Goal: Transaction & Acquisition: Purchase product/service

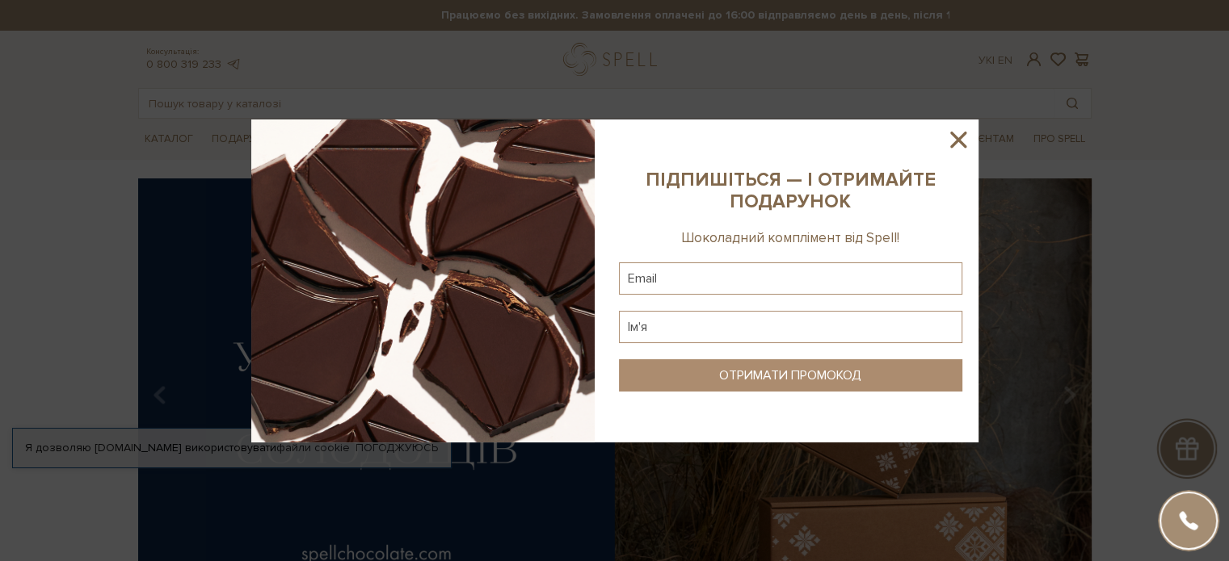
click at [955, 136] on icon at bounding box center [958, 140] width 16 height 16
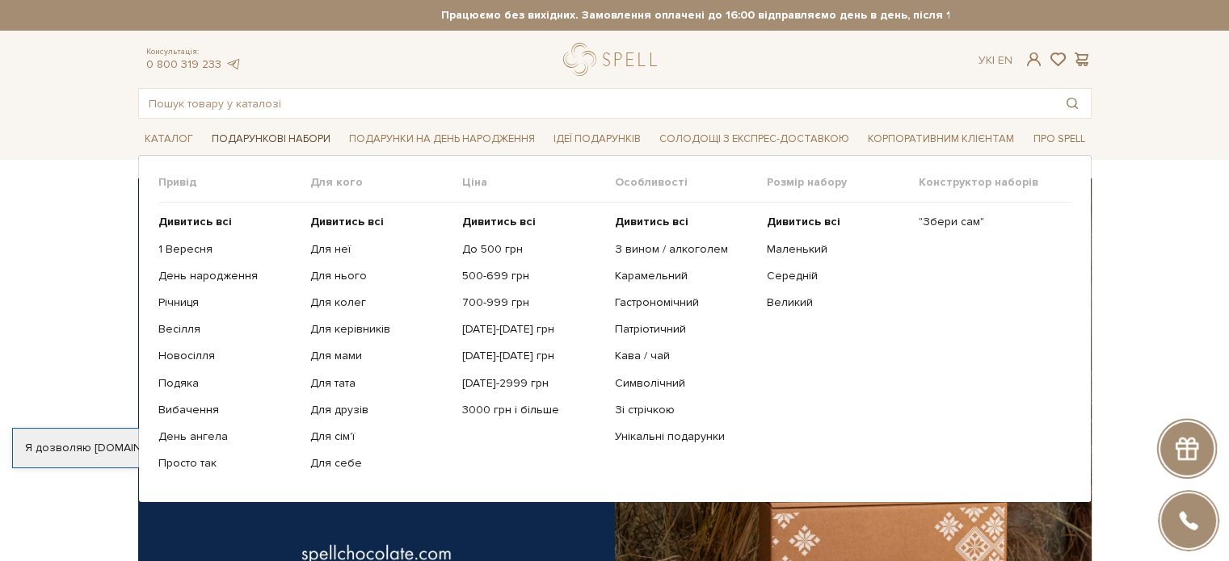
click at [261, 140] on span "Подарункові набори" at bounding box center [271, 139] width 132 height 25
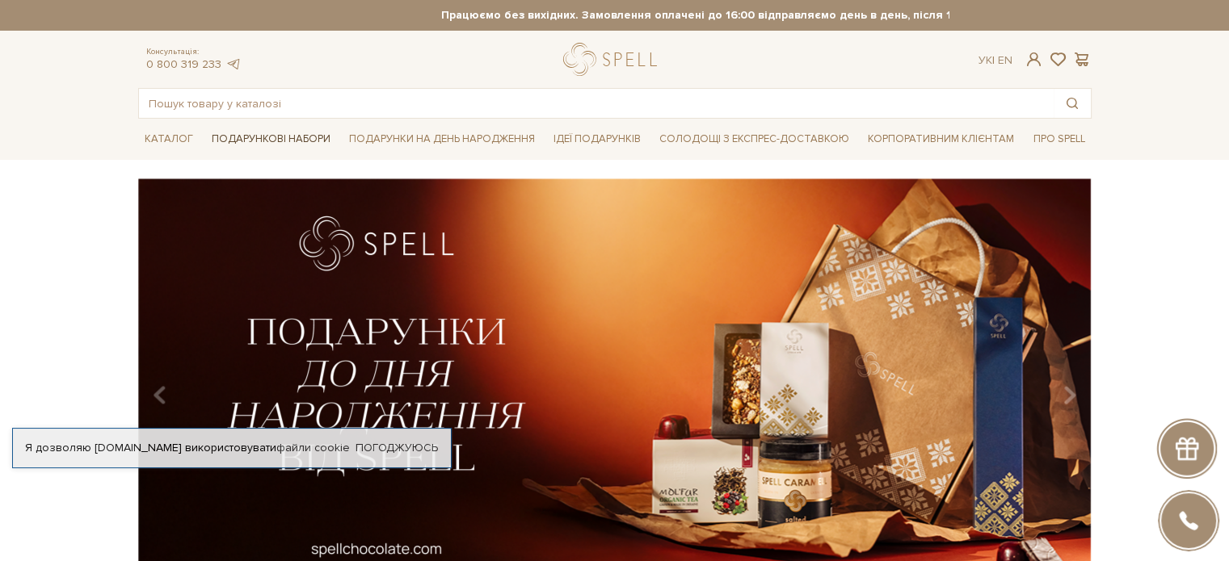
click at [246, 133] on span "Подарункові набори" at bounding box center [271, 139] width 132 height 25
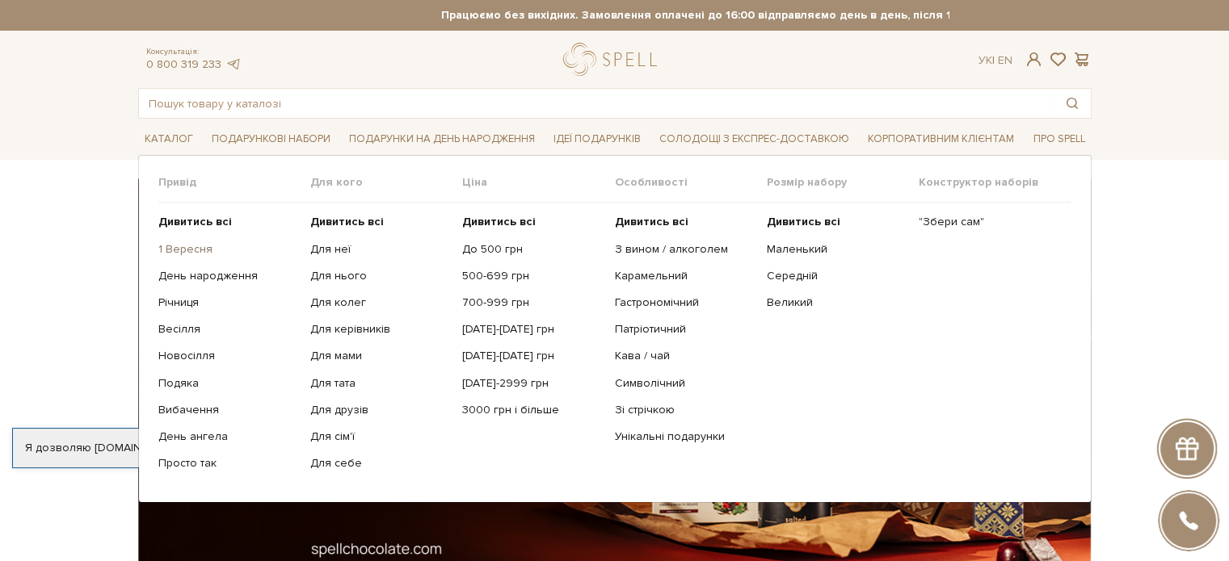
click at [195, 247] on link "1 Вересня" at bounding box center [228, 249] width 140 height 15
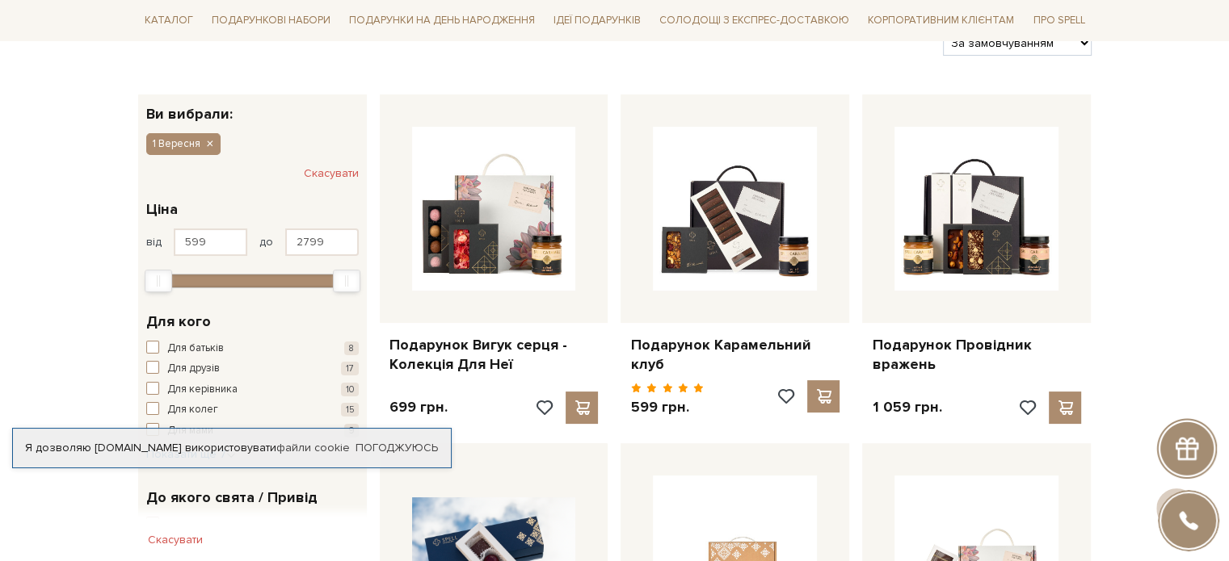
scroll to position [251, 0]
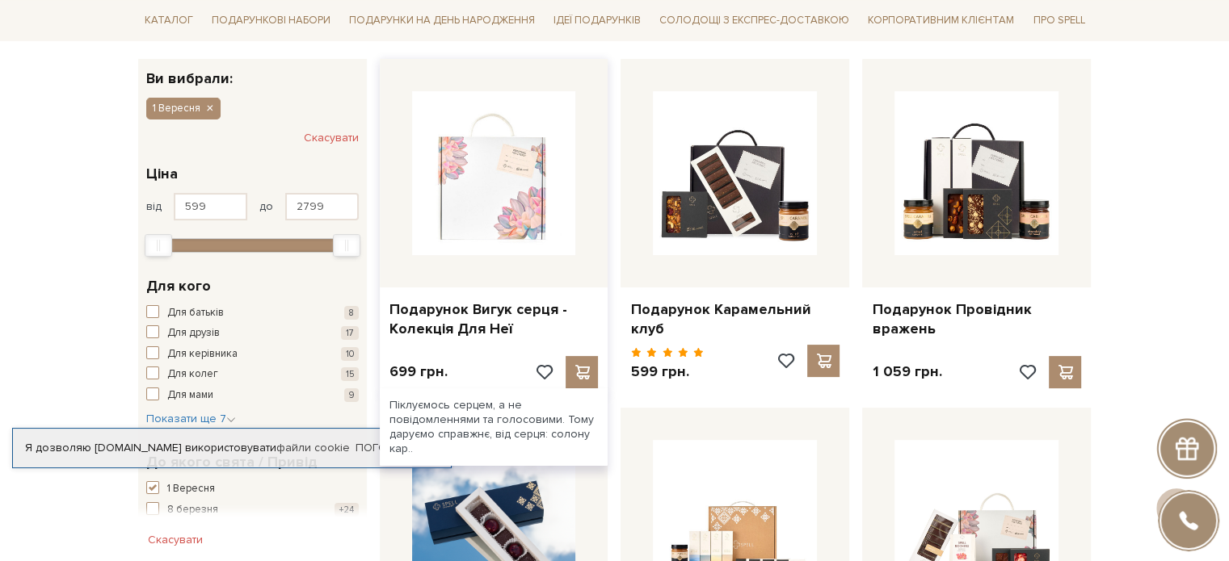
click at [498, 203] on img at bounding box center [494, 173] width 164 height 164
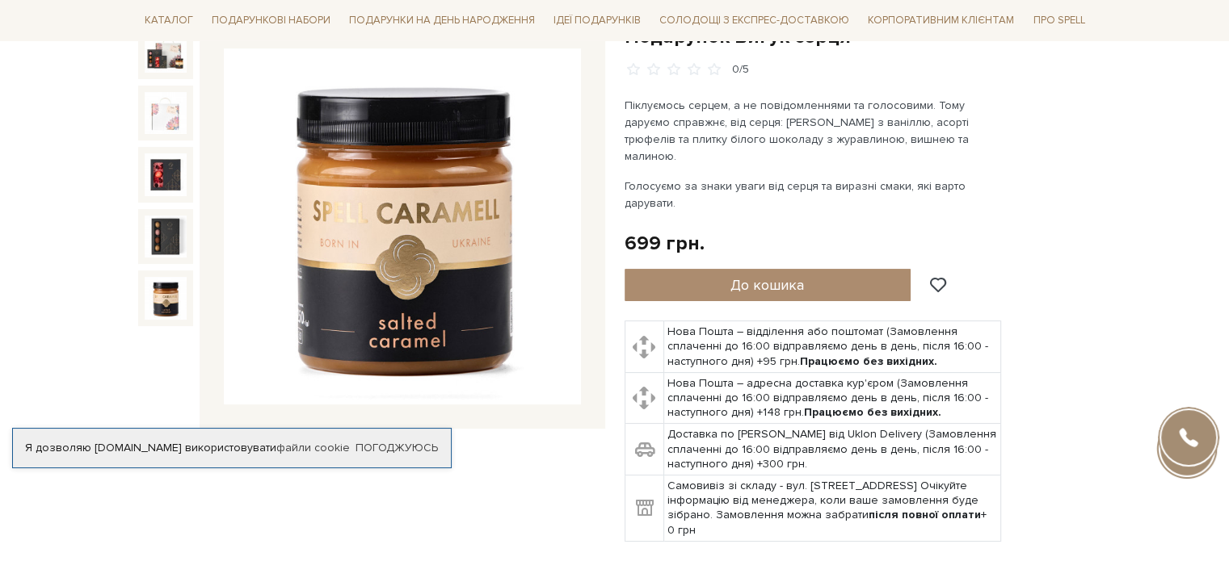
scroll to position [162, 0]
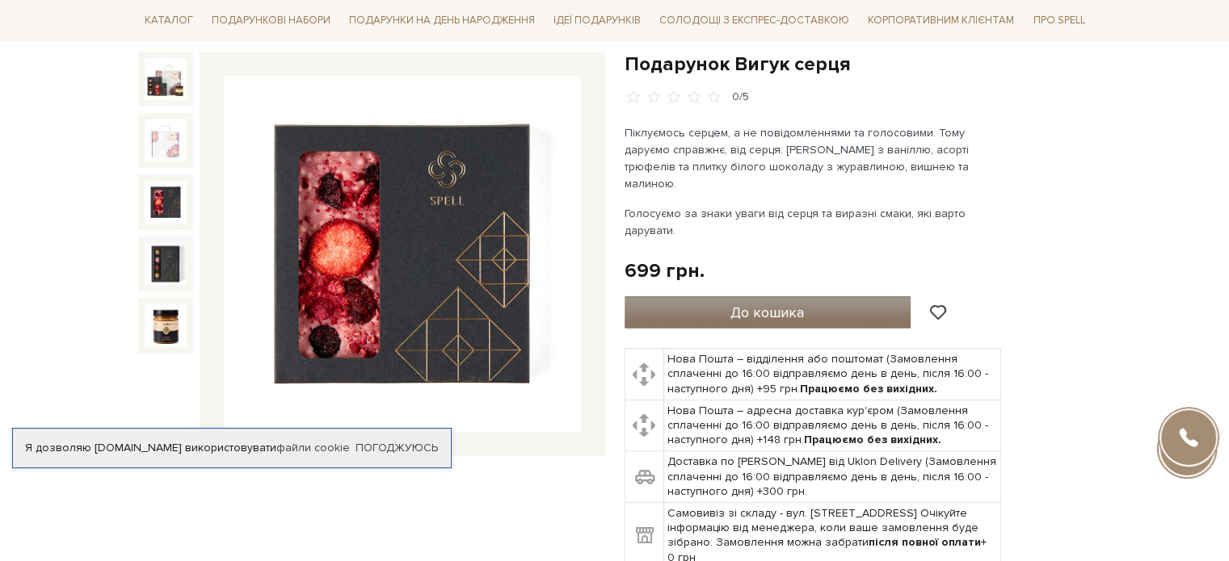
click at [753, 304] on span "До кошика" at bounding box center [767, 313] width 74 height 18
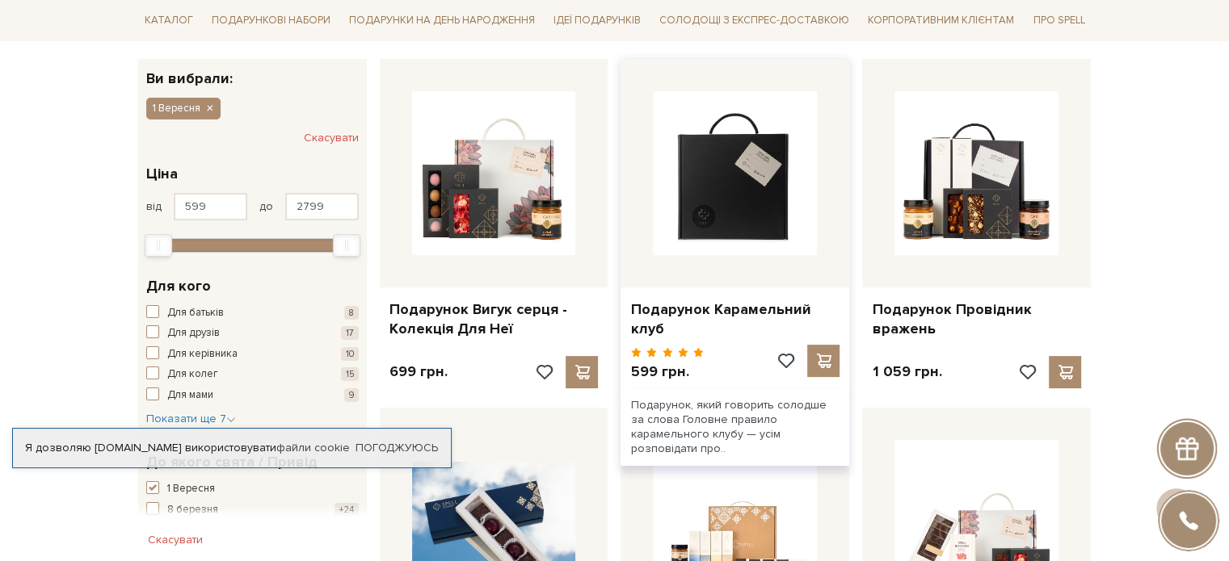
click at [743, 201] on img at bounding box center [735, 173] width 164 height 164
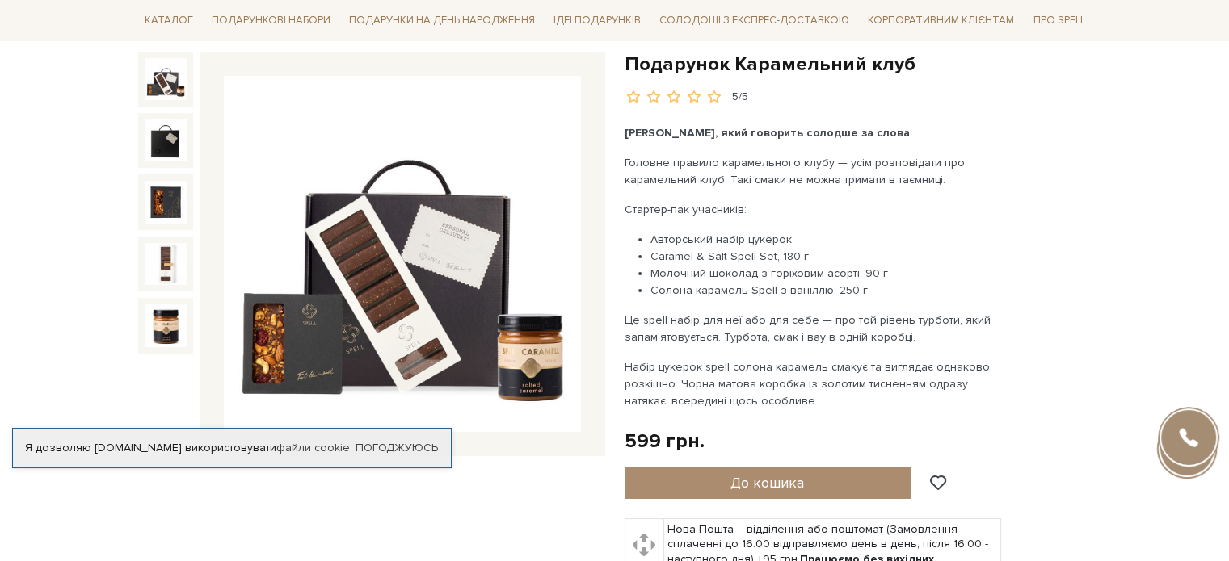
scroll to position [242, 0]
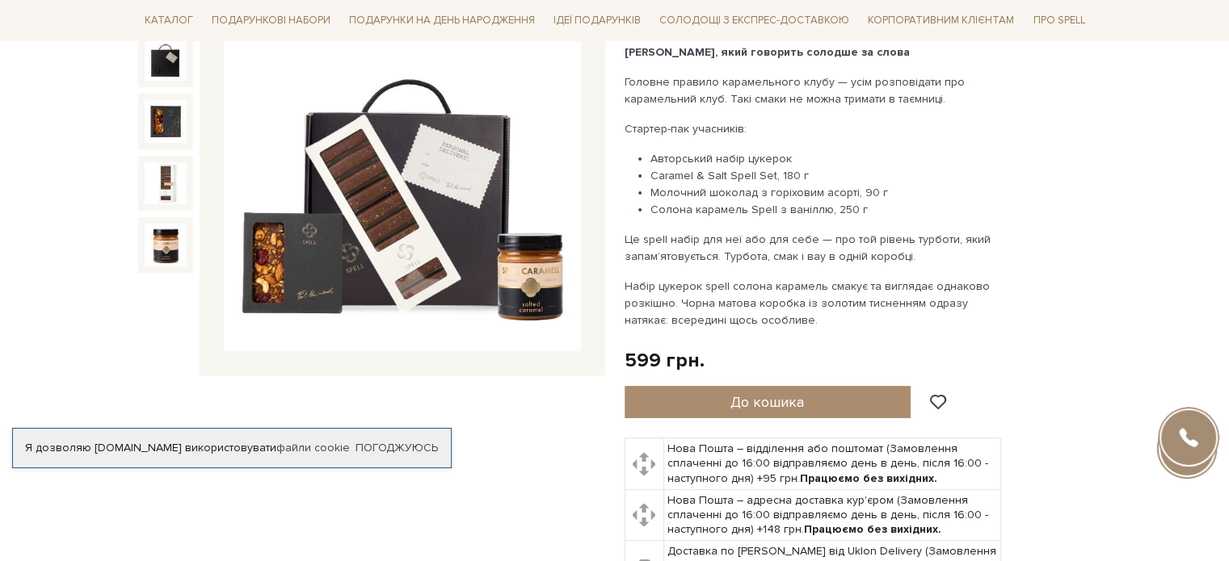
drag, startPoint x: 729, startPoint y: 393, endPoint x: 888, endPoint y: 356, distance: 164.2
click at [732, 391] on button "До кошика" at bounding box center [767, 402] width 287 height 32
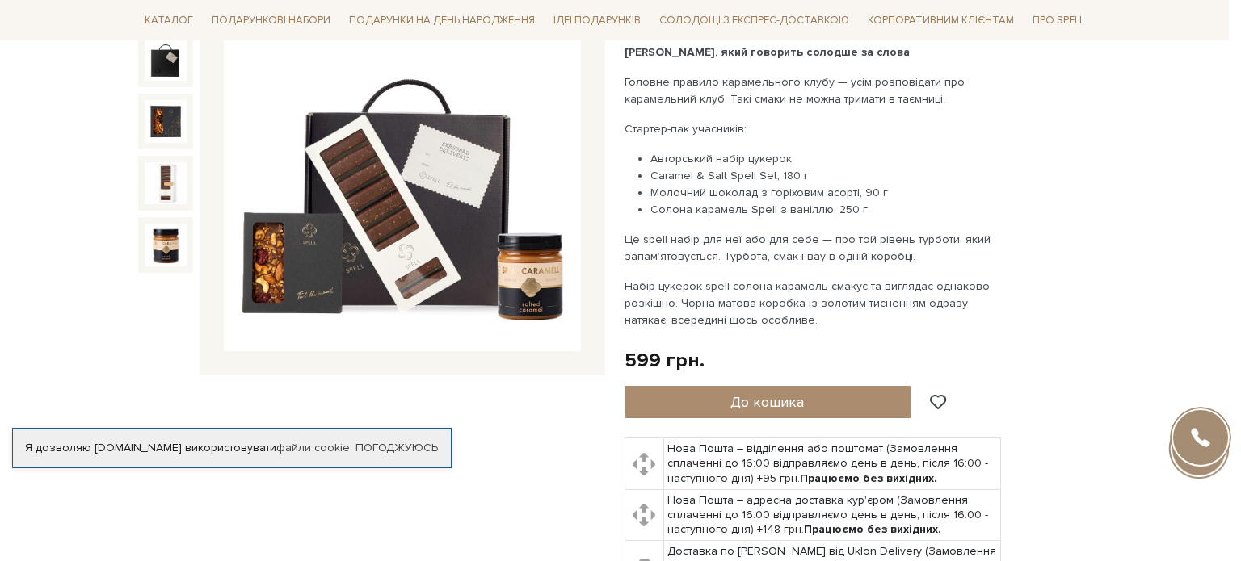
drag, startPoint x: 759, startPoint y: 216, endPoint x: 566, endPoint y: 104, distance: 222.9
click at [758, 216] on div at bounding box center [620, 280] width 1241 height 561
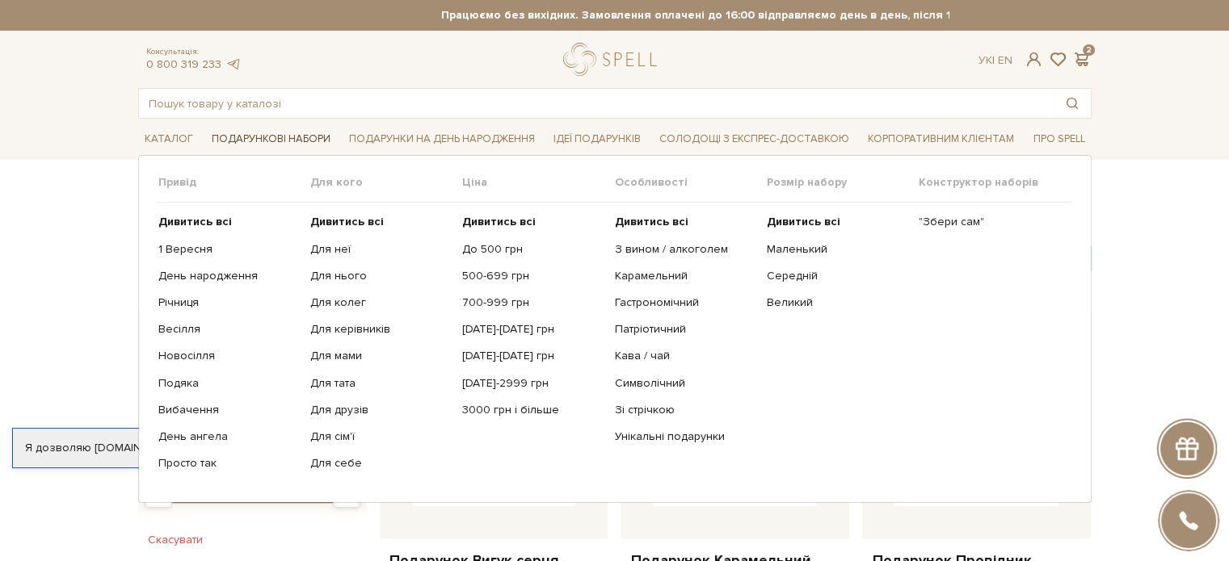
click at [284, 132] on span "Подарункові набори" at bounding box center [271, 139] width 132 height 25
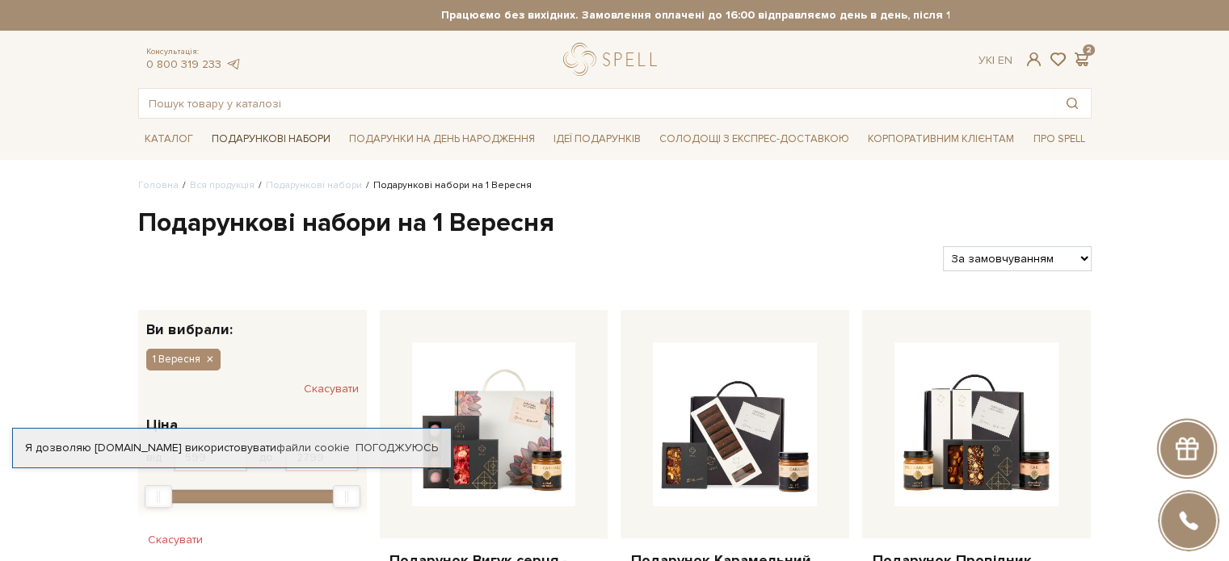
click at [268, 133] on span "Подарункові набори" at bounding box center [271, 139] width 132 height 25
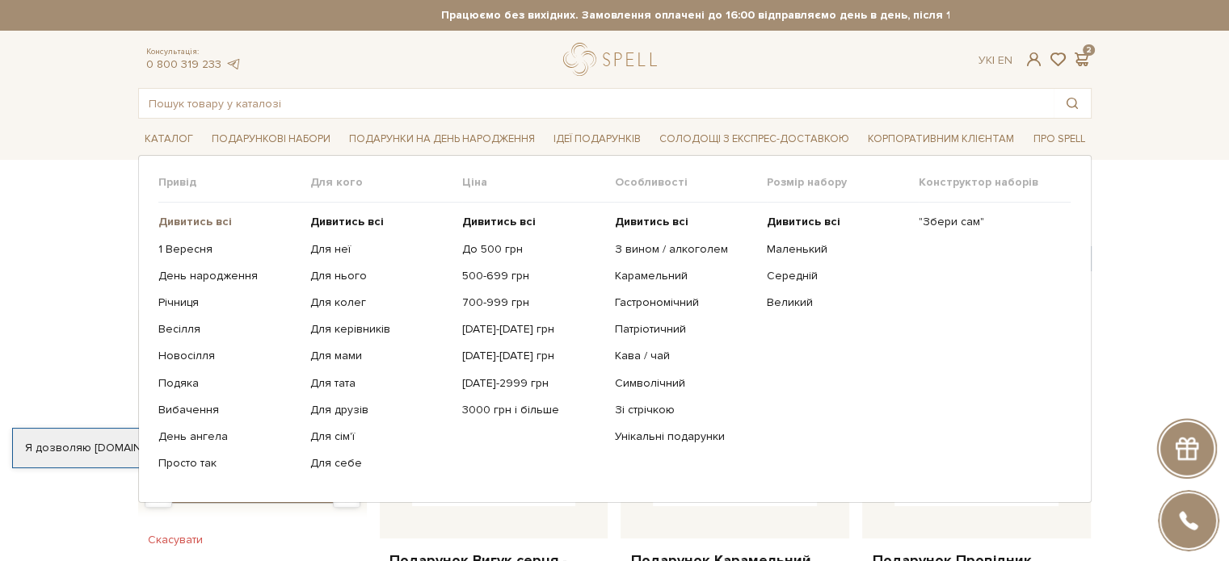
click at [212, 219] on b "Дивитись всі" at bounding box center [195, 222] width 74 height 14
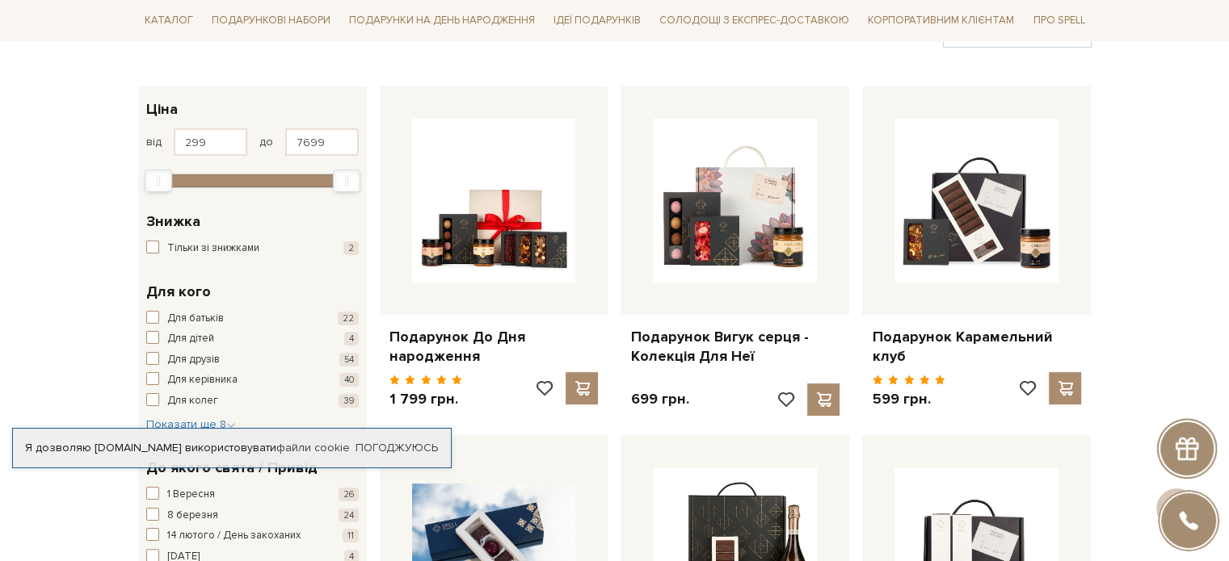
scroll to position [162, 0]
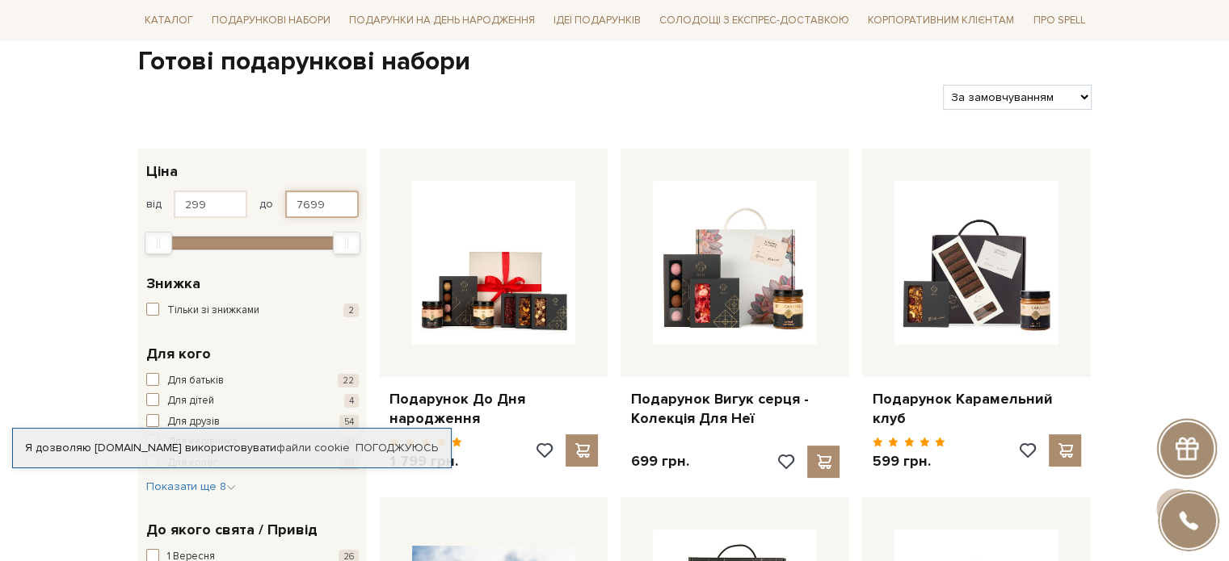
drag, startPoint x: 325, startPoint y: 205, endPoint x: 288, endPoint y: 204, distance: 37.2
click at [288, 204] on input "7699" at bounding box center [322, 204] width 74 height 27
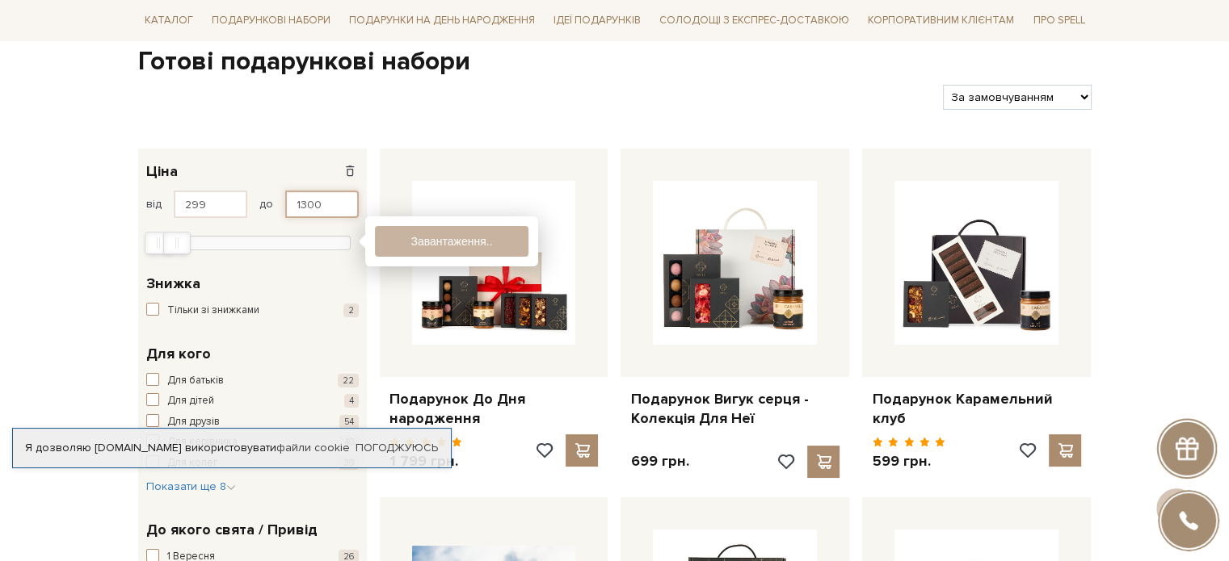
type input "1300"
click at [397, 241] on button "Показати 46 товарів" at bounding box center [451, 241] width 153 height 31
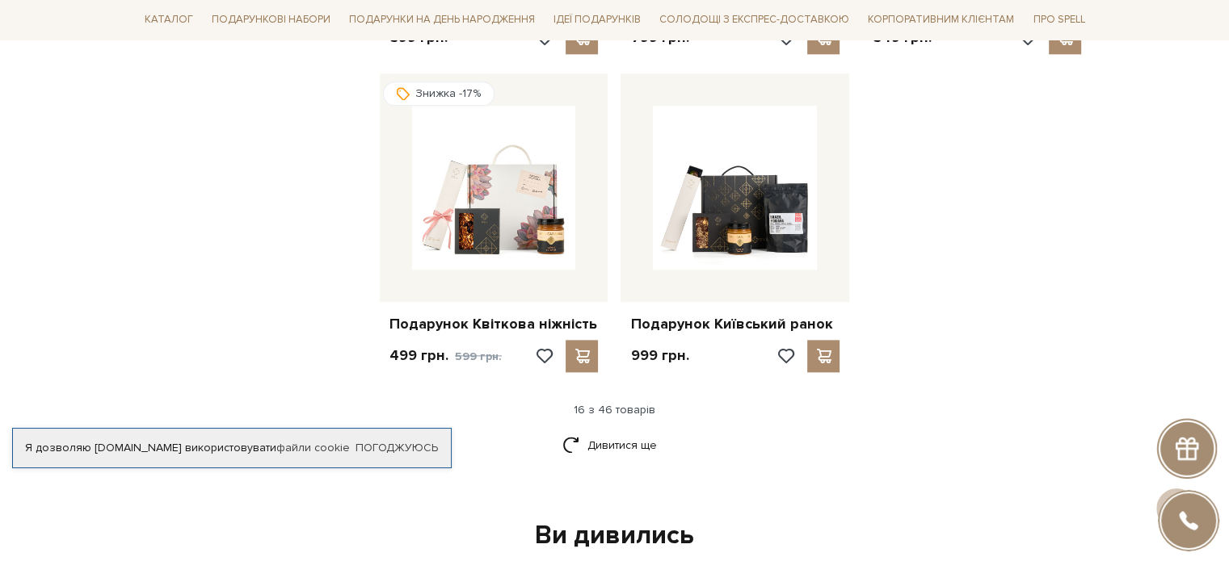
scroll to position [2100, 0]
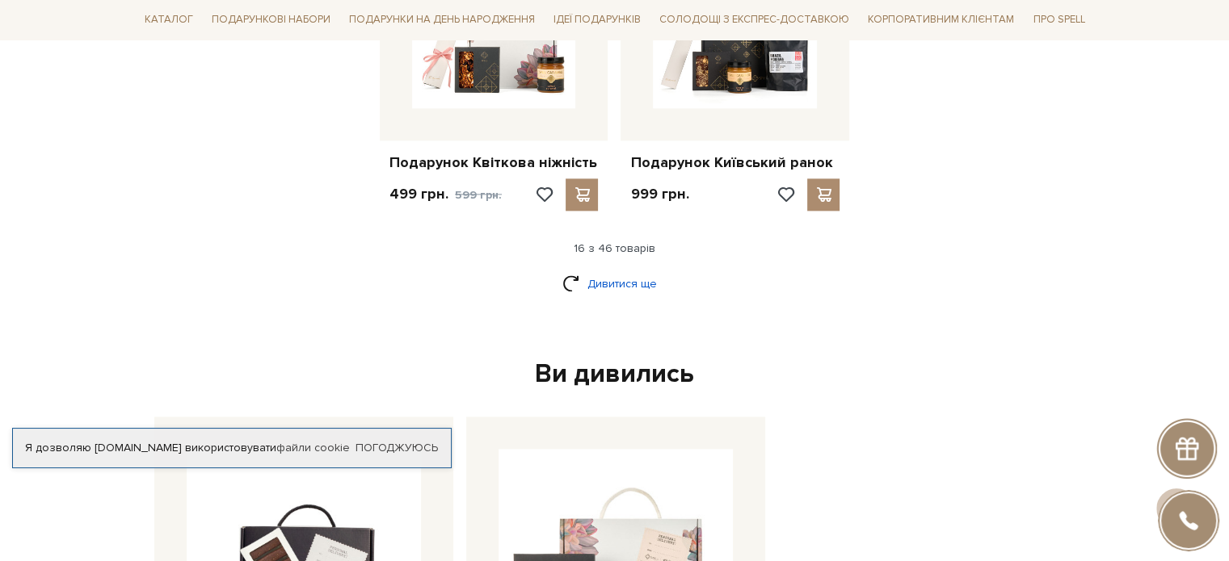
click at [605, 290] on link "Дивитися ще" at bounding box center [614, 284] width 105 height 28
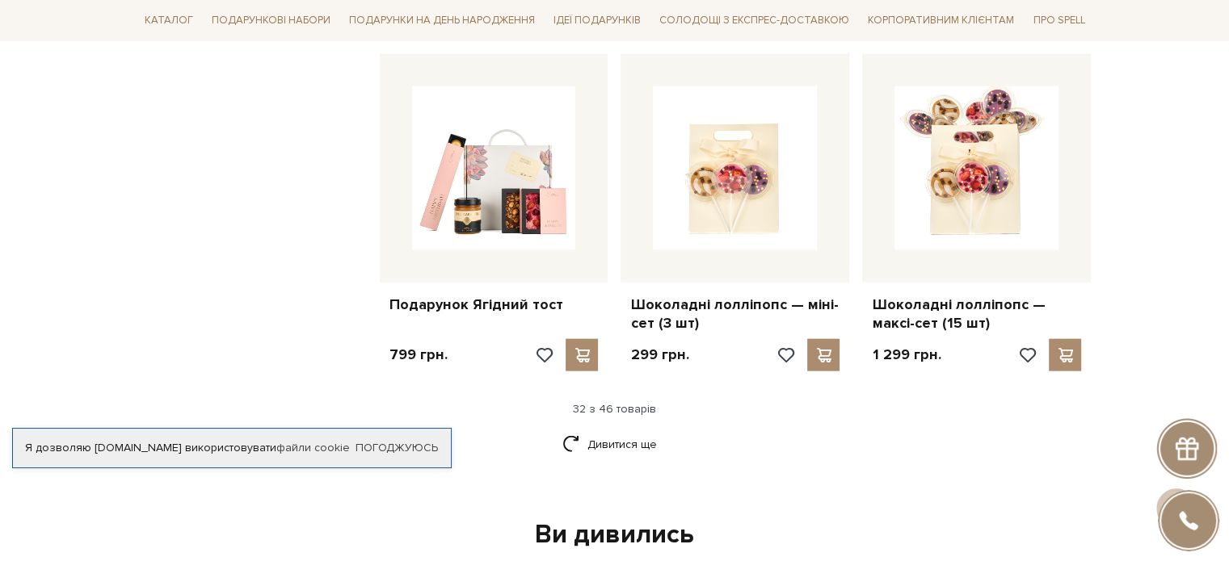
scroll to position [3635, 0]
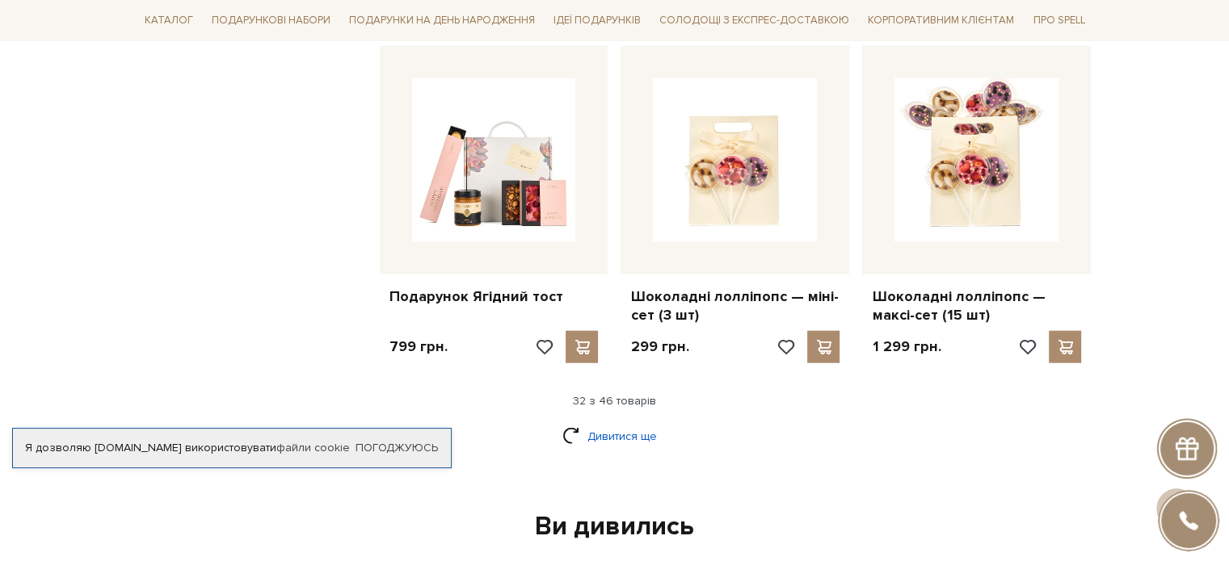
click at [626, 435] on link "Дивитися ще" at bounding box center [614, 436] width 105 height 28
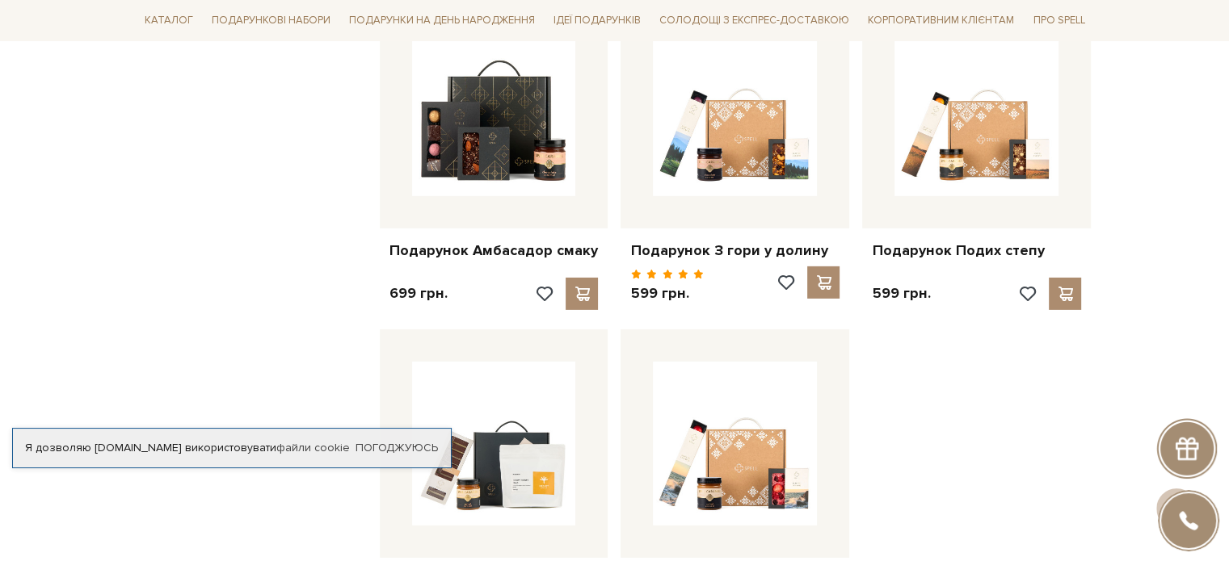
scroll to position [0, 0]
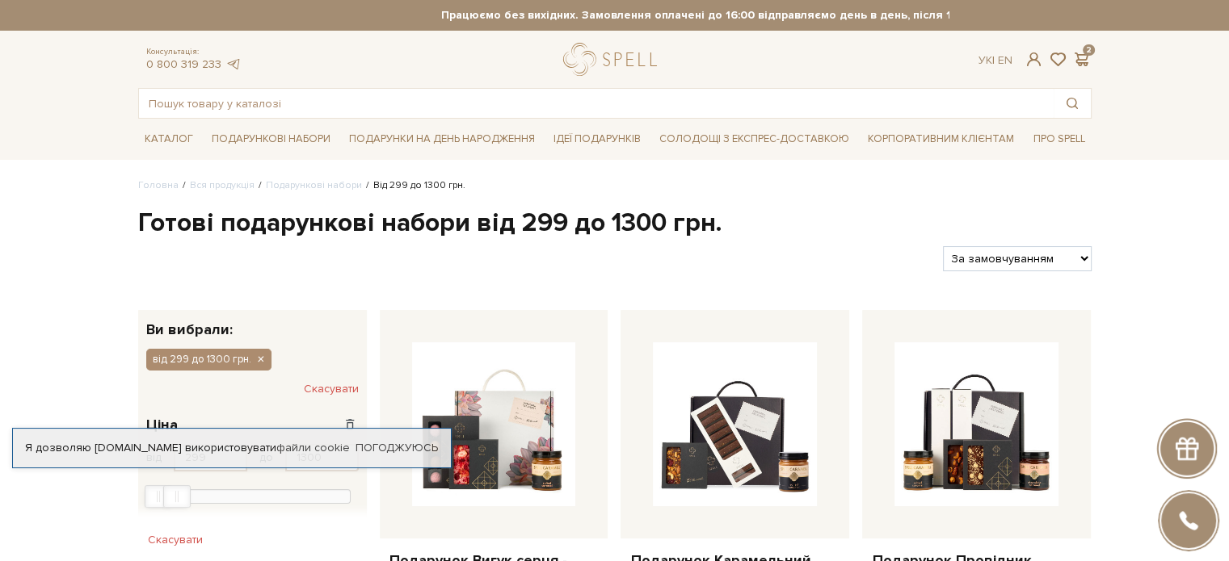
click at [66, 153] on div "Каталог Всі солодощі Дивитись всі Новинки Бестселери Набори SALE Білий" at bounding box center [614, 139] width 1229 height 40
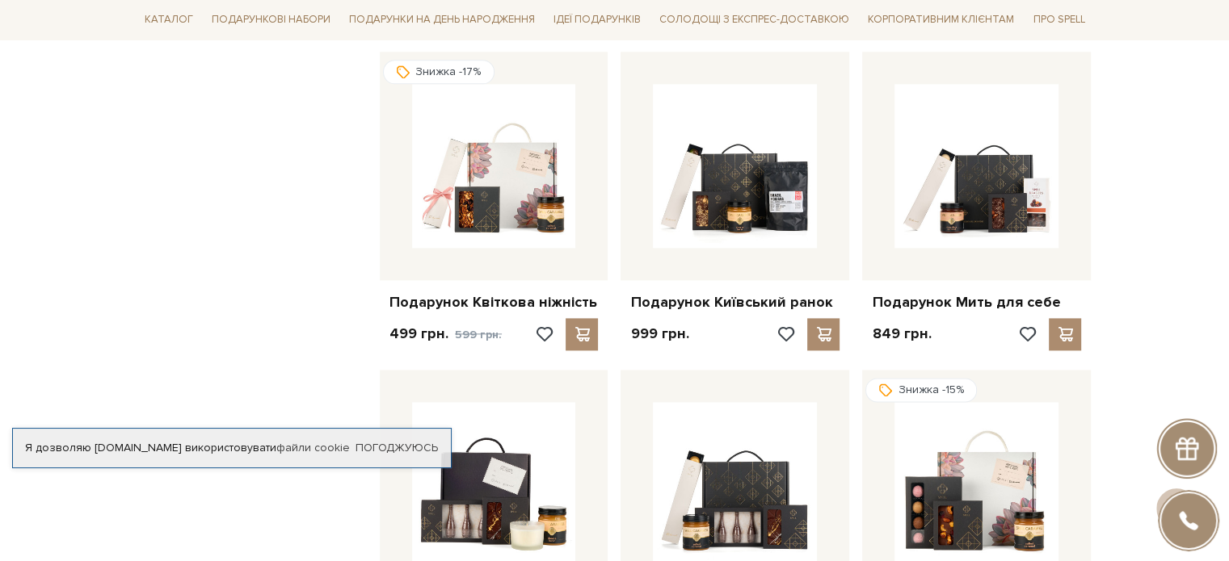
scroll to position [1964, 0]
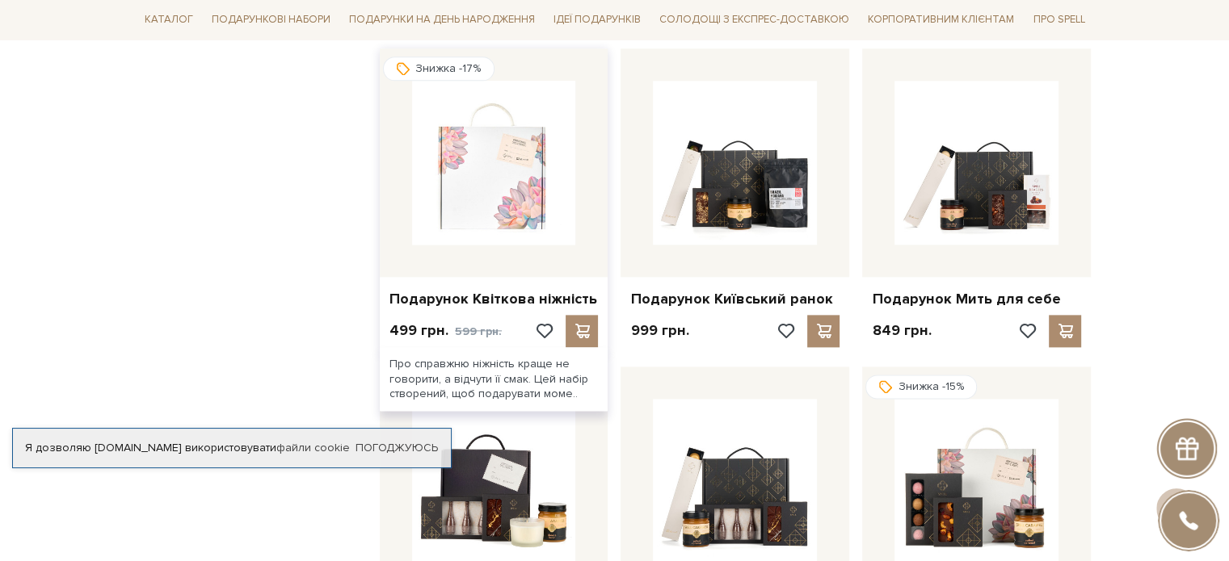
click at [515, 190] on img at bounding box center [494, 163] width 164 height 164
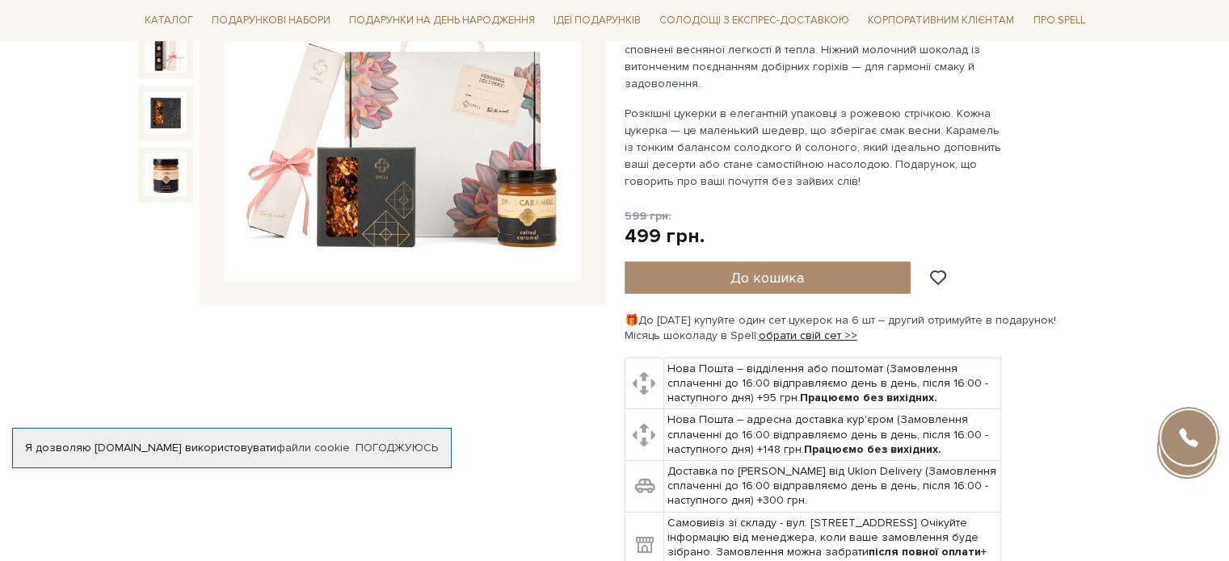
scroll to position [323, 0]
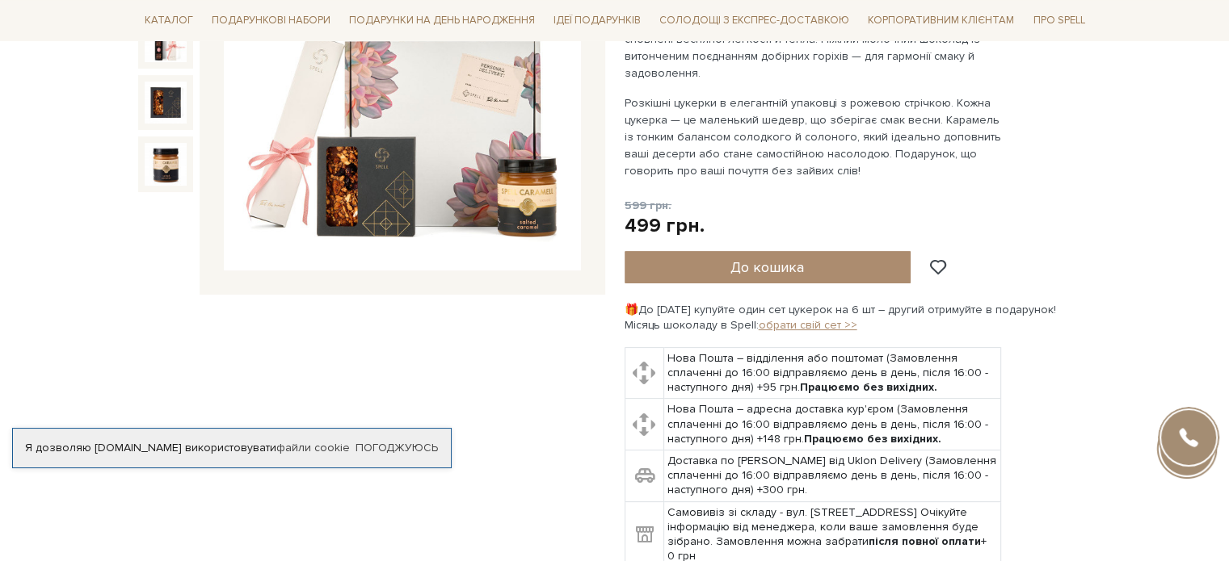
click at [836, 318] on link "обрати свій сет >>" at bounding box center [807, 325] width 99 height 14
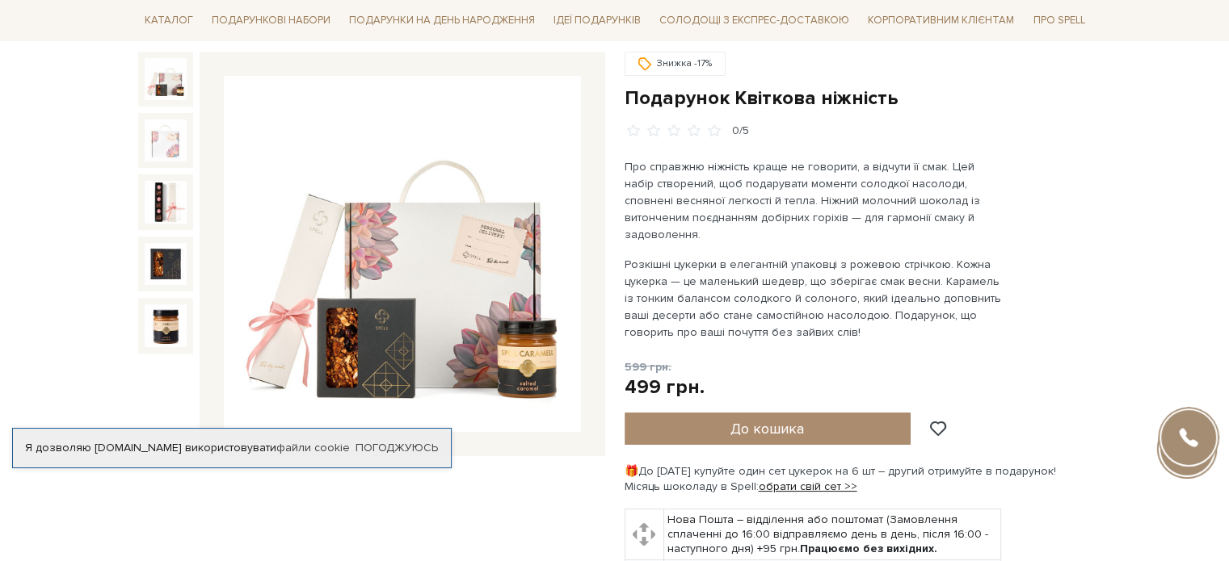
scroll to position [242, 0]
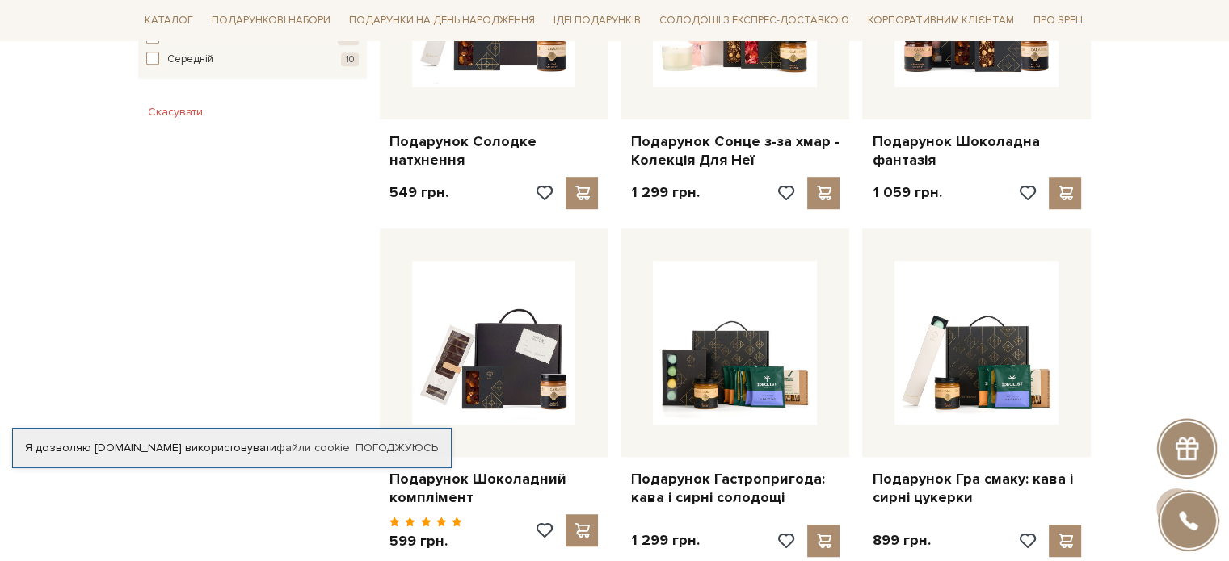
scroll to position [1275, 0]
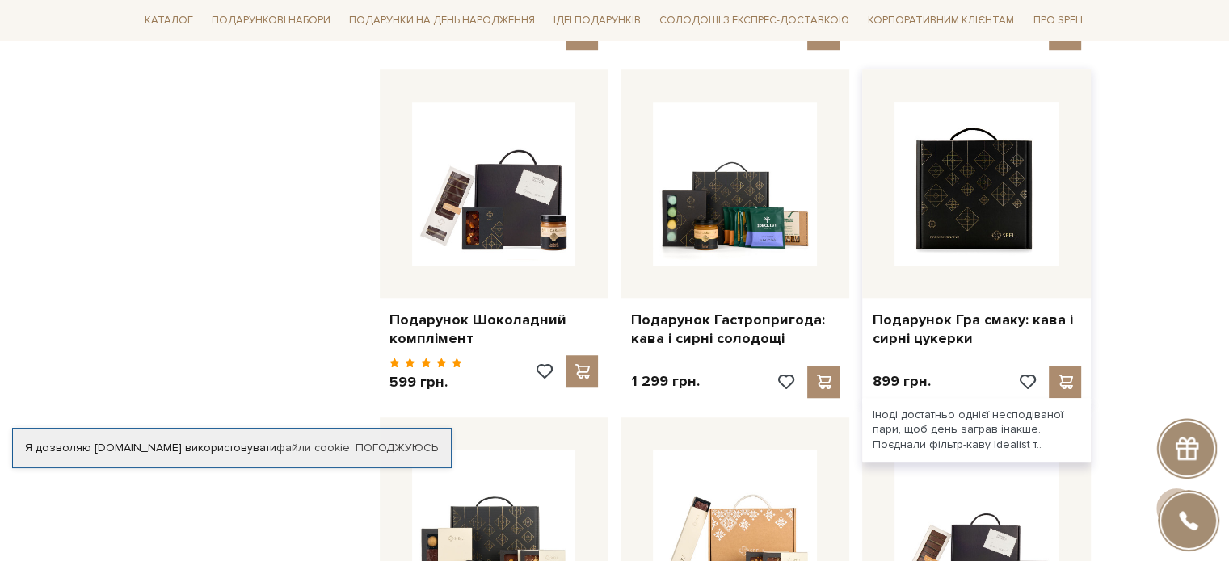
click at [972, 206] on img at bounding box center [976, 184] width 164 height 164
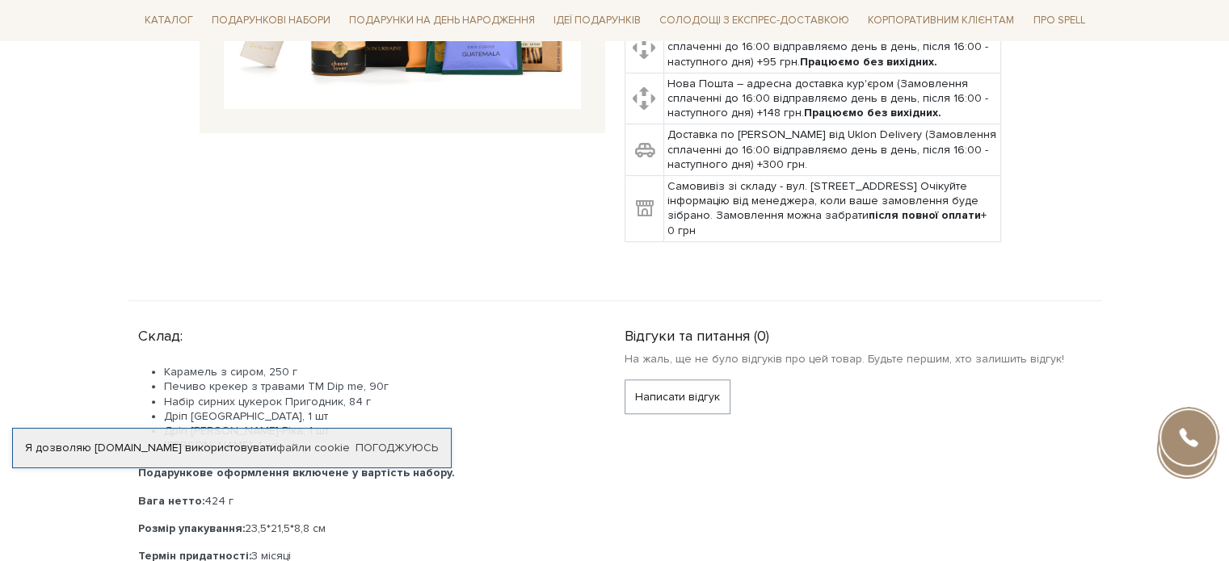
scroll to position [81, 0]
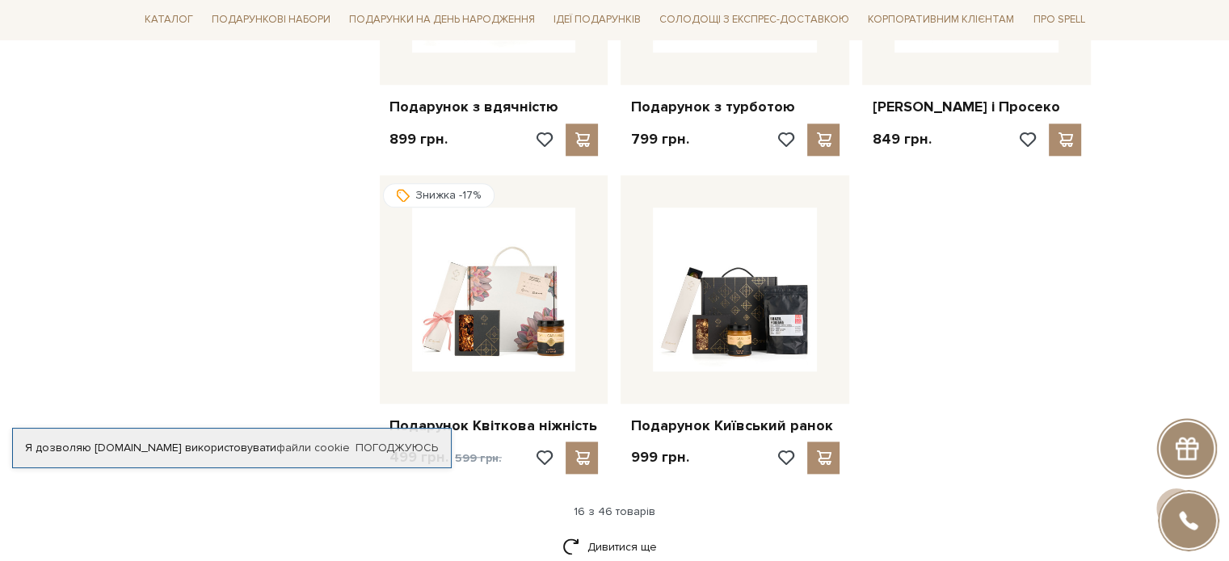
scroll to position [2002, 0]
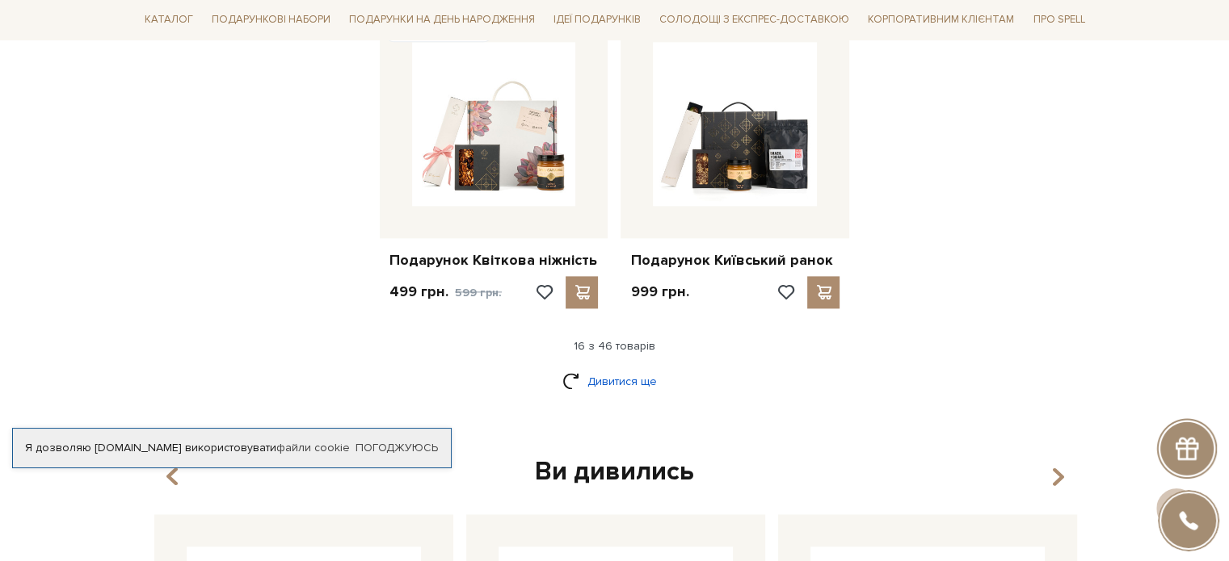
click at [614, 389] on link "Дивитися ще" at bounding box center [614, 382] width 105 height 28
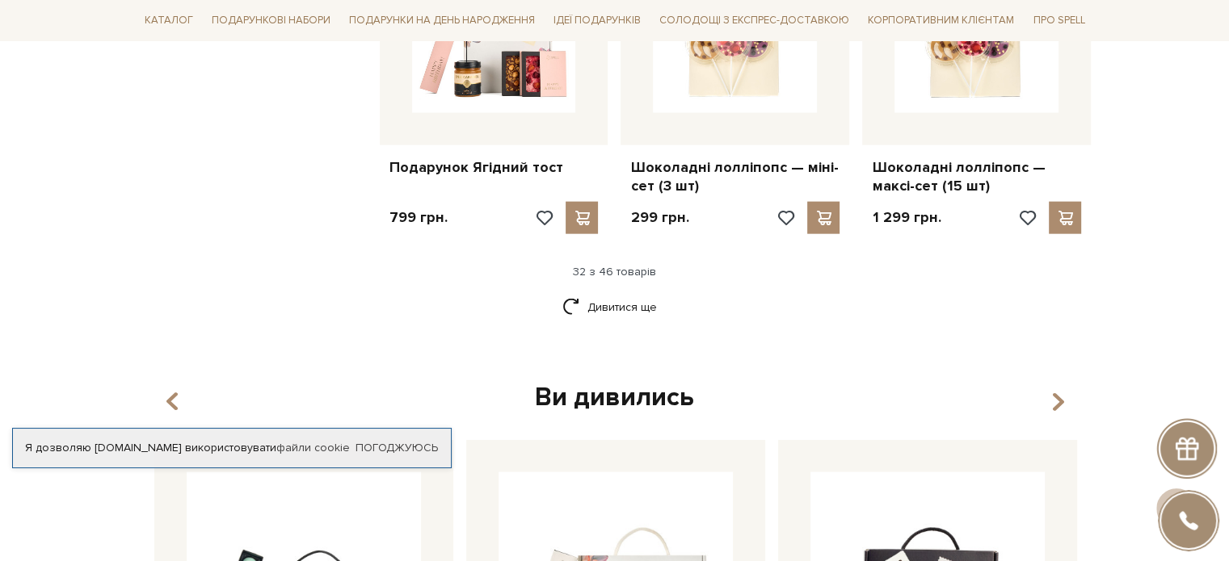
scroll to position [0, 0]
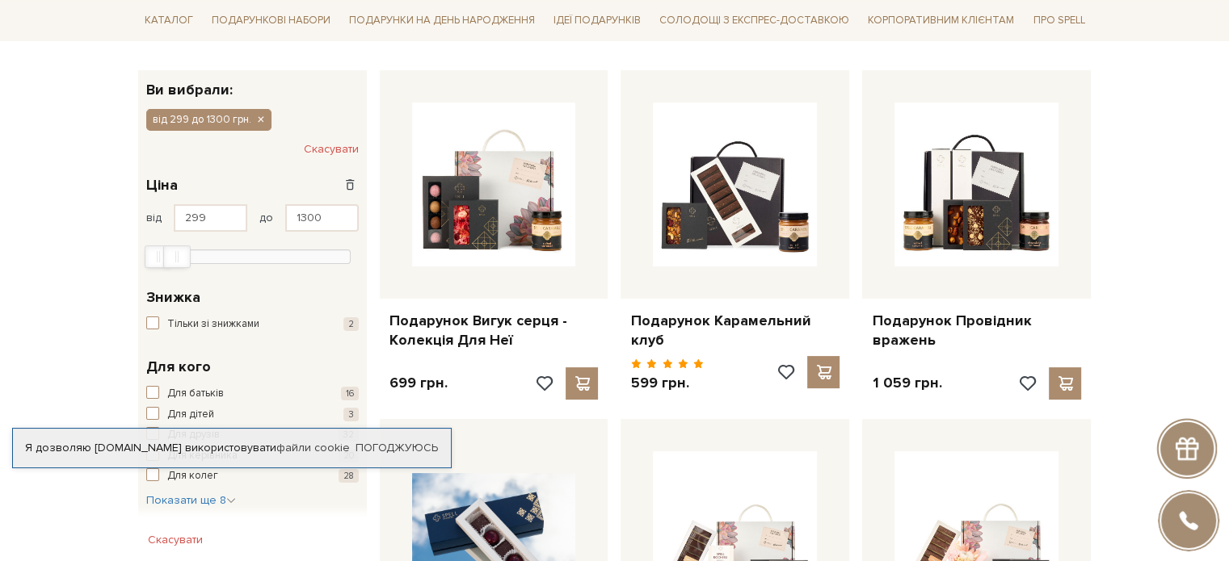
scroll to position [242, 0]
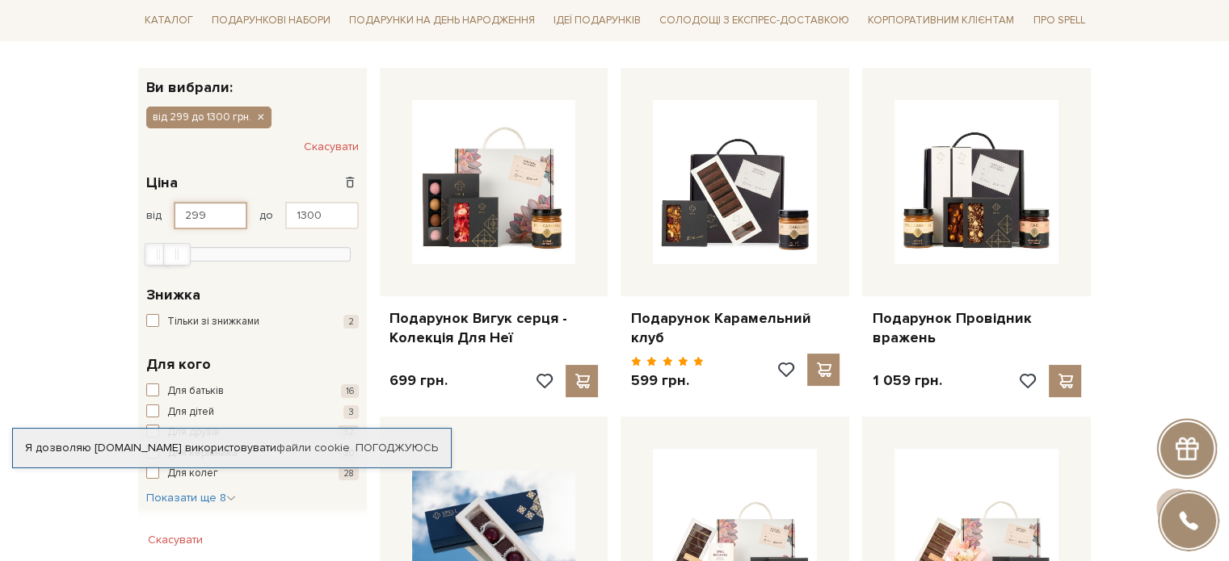
drag, startPoint x: 204, startPoint y: 216, endPoint x: 169, endPoint y: 217, distance: 34.7
click at [169, 217] on div "від 299 до 1300" at bounding box center [252, 215] width 212 height 27
type input "299"
drag, startPoint x: 323, startPoint y: 220, endPoint x: 266, endPoint y: 212, distance: 57.8
click at [266, 212] on div "від 299 до 1300" at bounding box center [252, 215] width 212 height 27
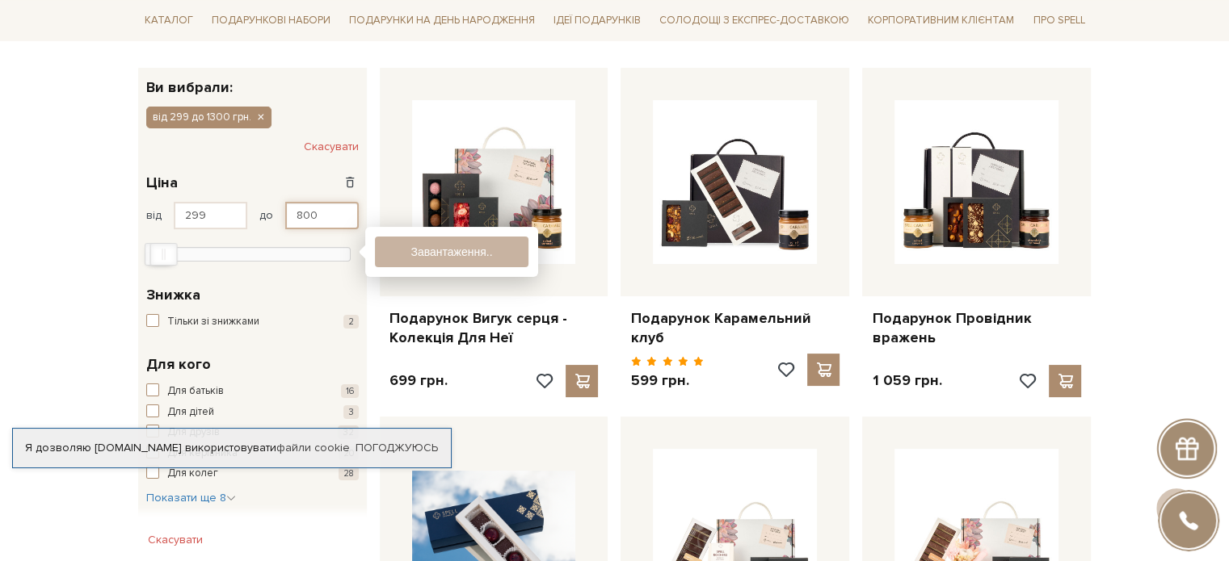
type input "800"
click at [408, 250] on button "Показати 27 товарів" at bounding box center [451, 252] width 153 height 31
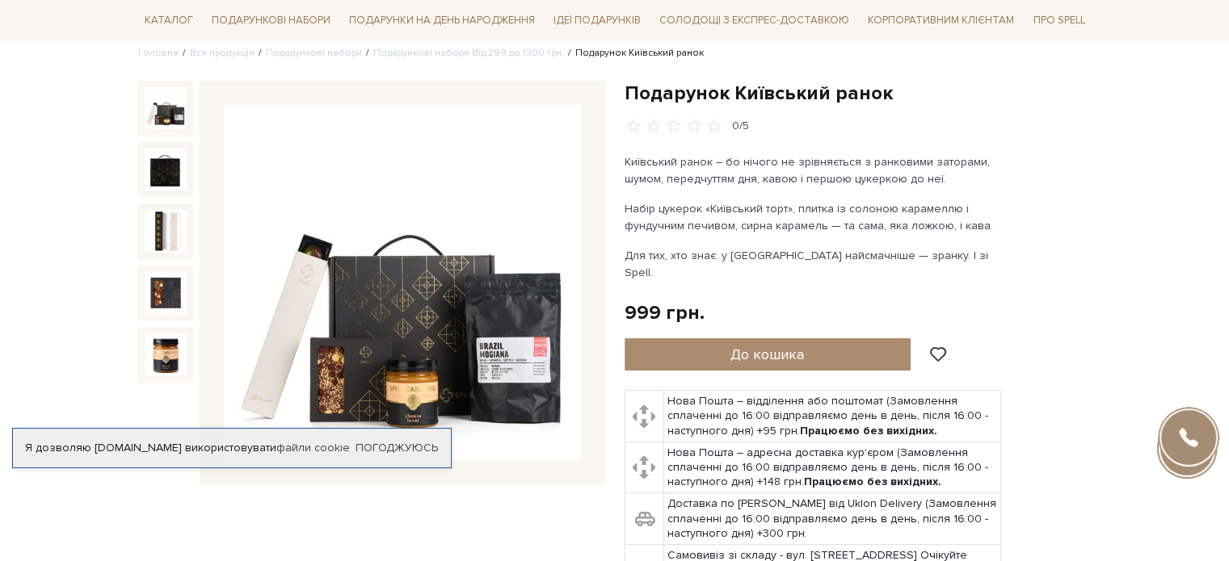
scroll to position [81, 0]
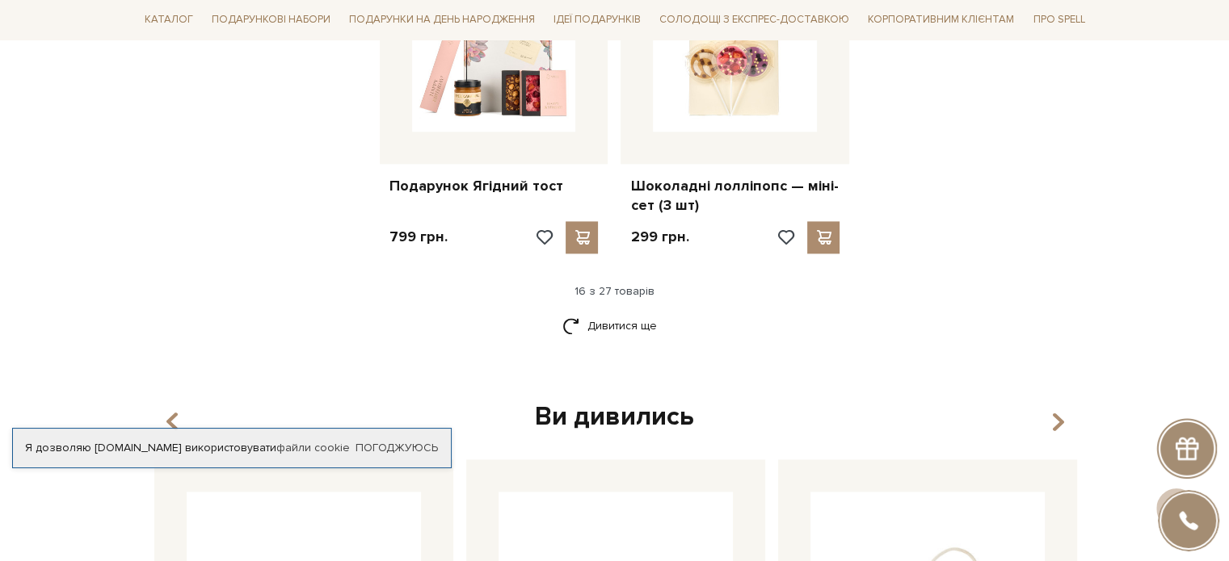
scroll to position [956, 0]
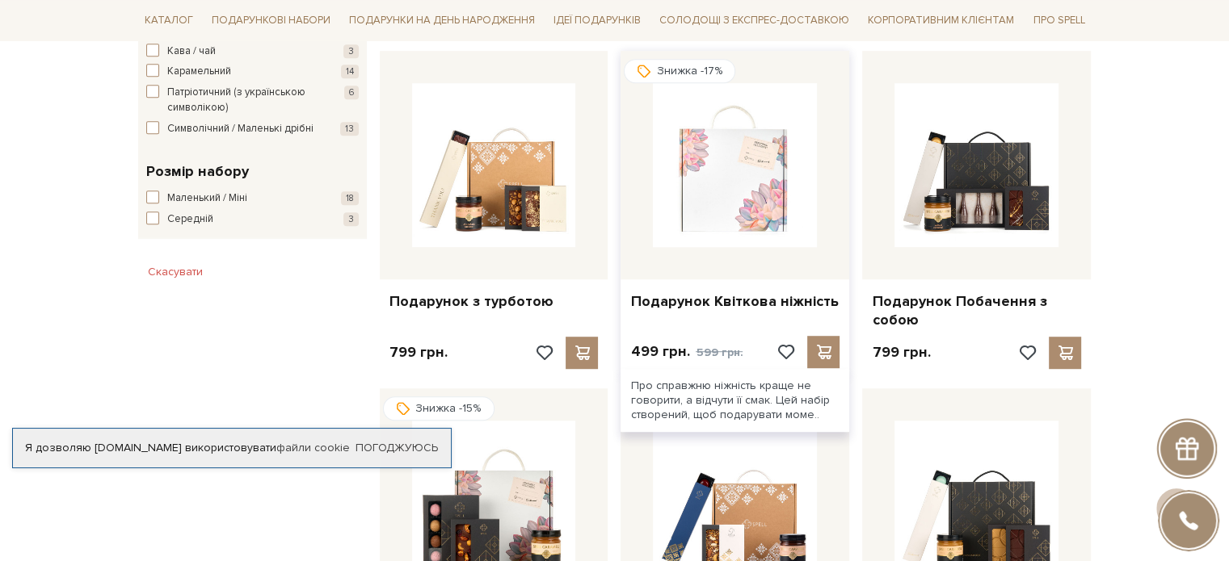
click at [726, 230] on img at bounding box center [735, 165] width 164 height 164
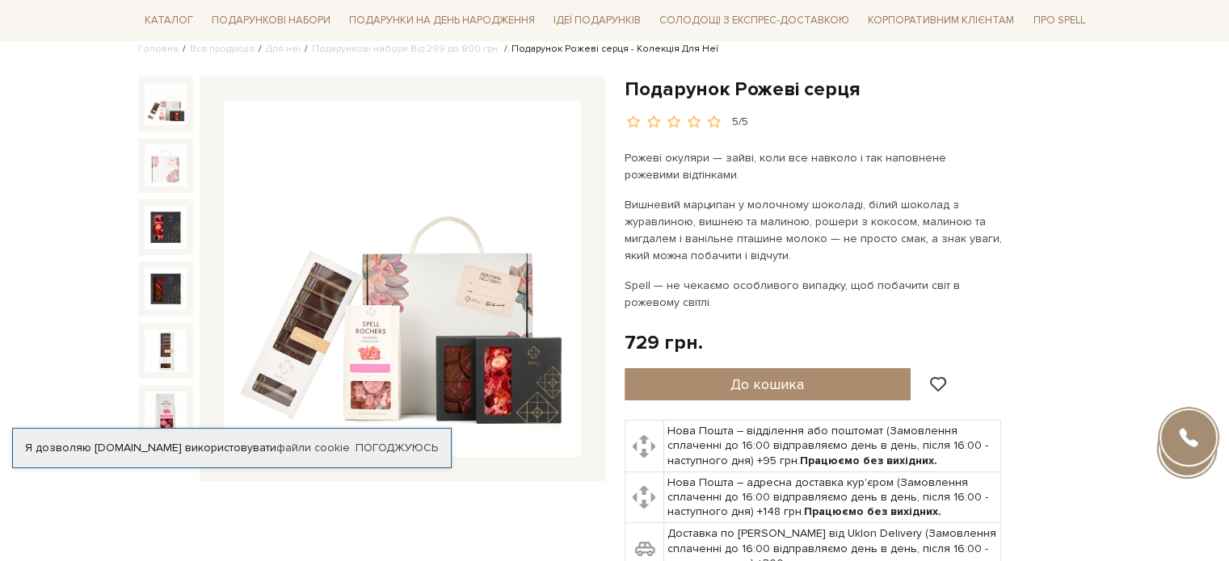
scroll to position [162, 0]
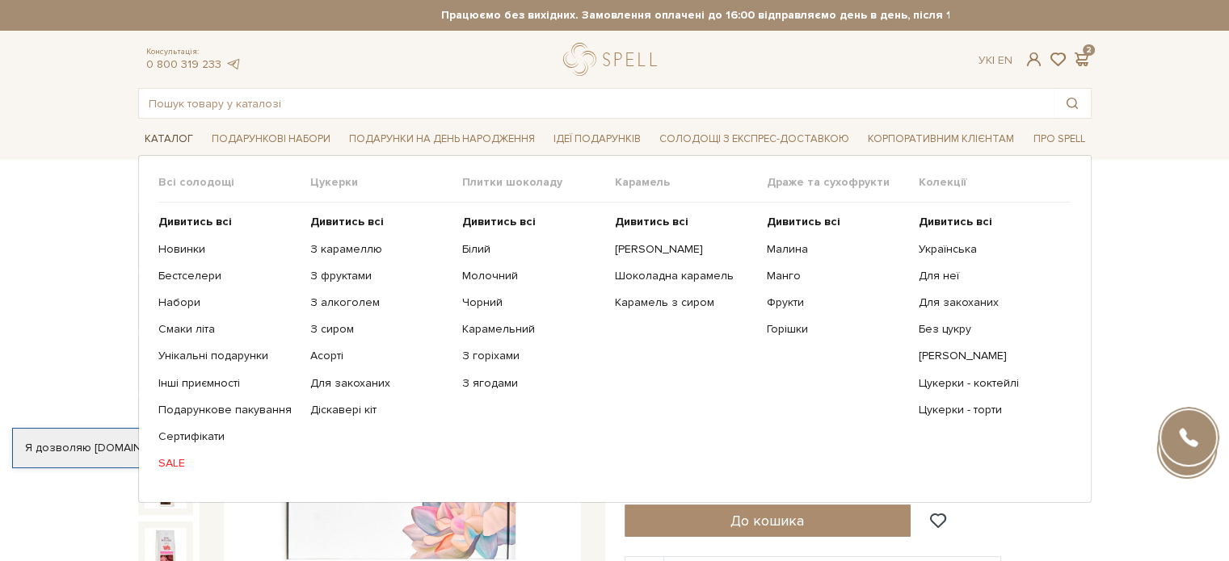
click at [174, 135] on span "Каталог" at bounding box center [168, 139] width 61 height 25
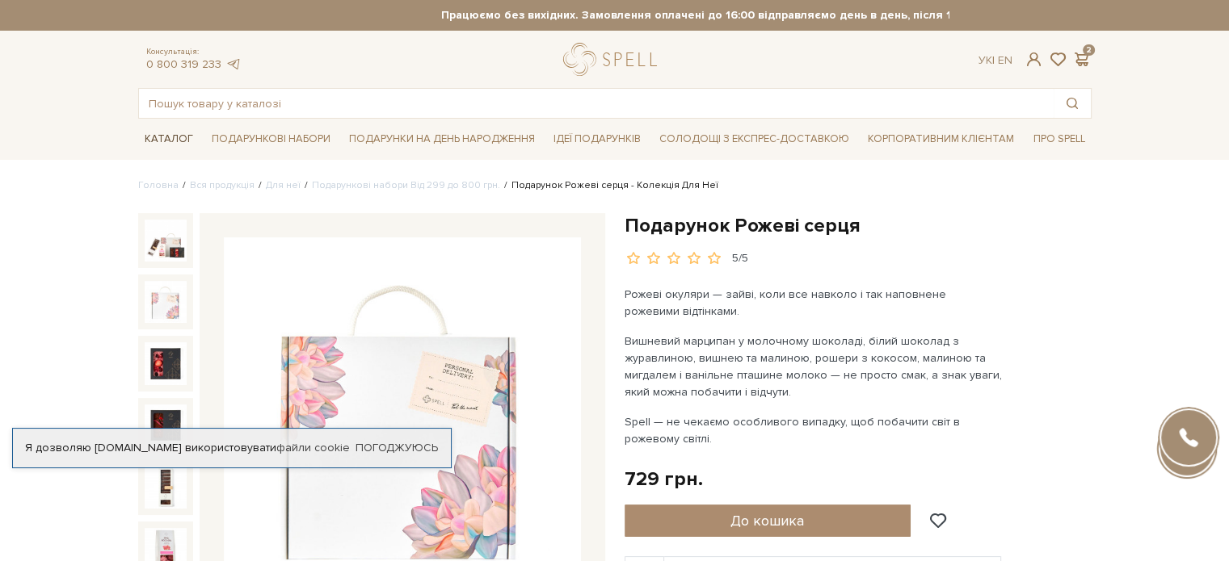
click at [174, 132] on span "Каталог" at bounding box center [168, 139] width 61 height 25
click at [186, 102] on input "text" at bounding box center [596, 103] width 914 height 29
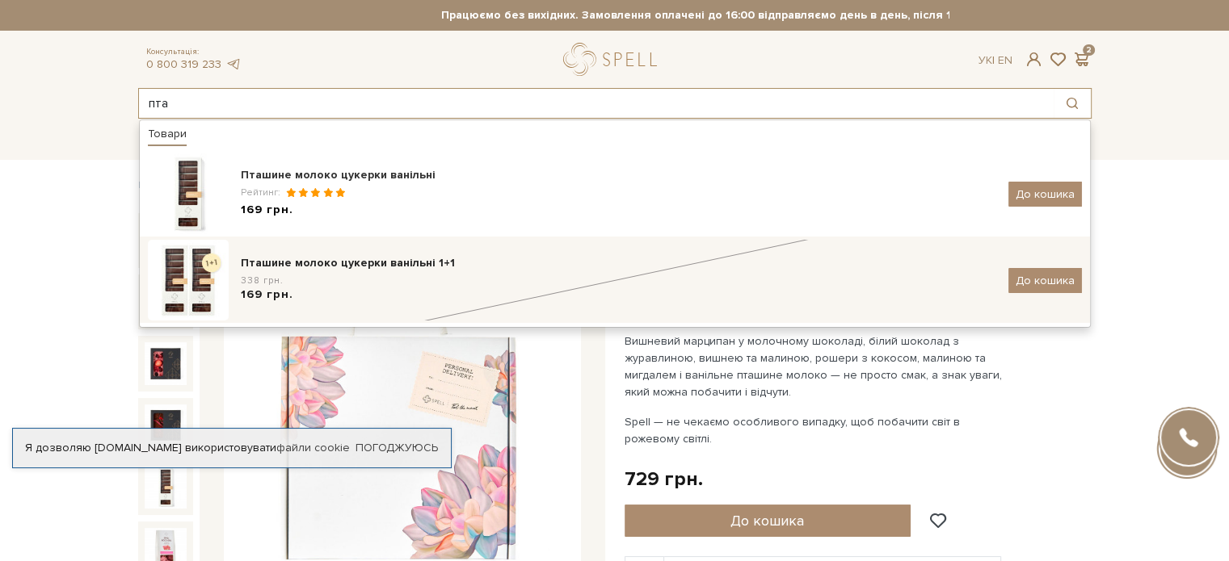
type input "пта"
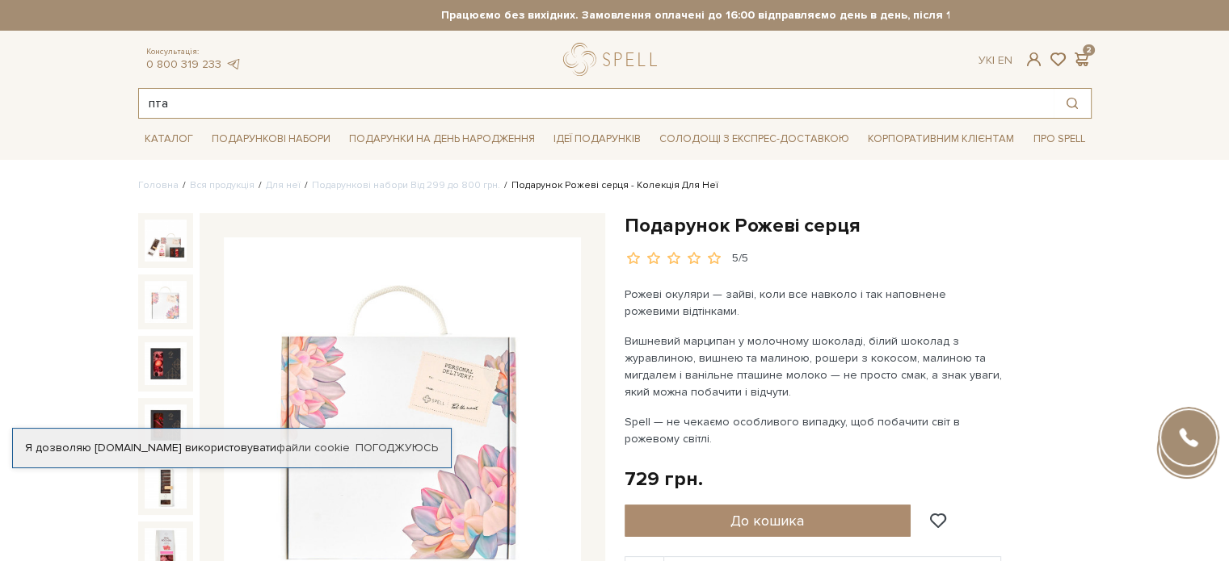
click at [174, 103] on input "пта" at bounding box center [596, 103] width 914 height 29
click at [219, 105] on input "пта" at bounding box center [596, 103] width 914 height 29
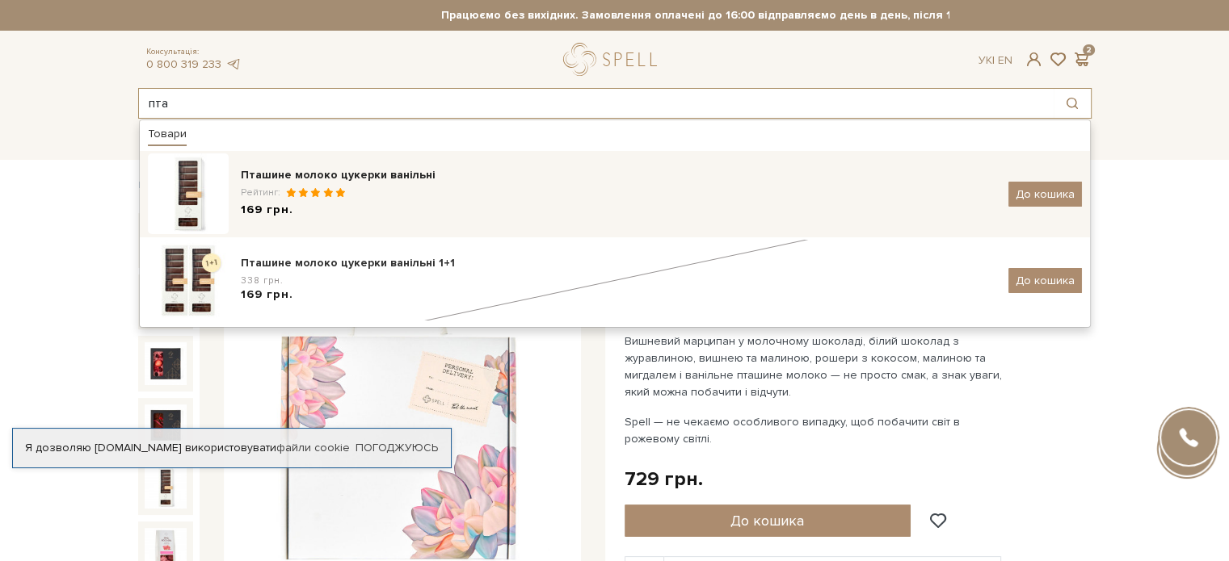
click at [309, 196] on span at bounding box center [315, 192] width 12 height 11
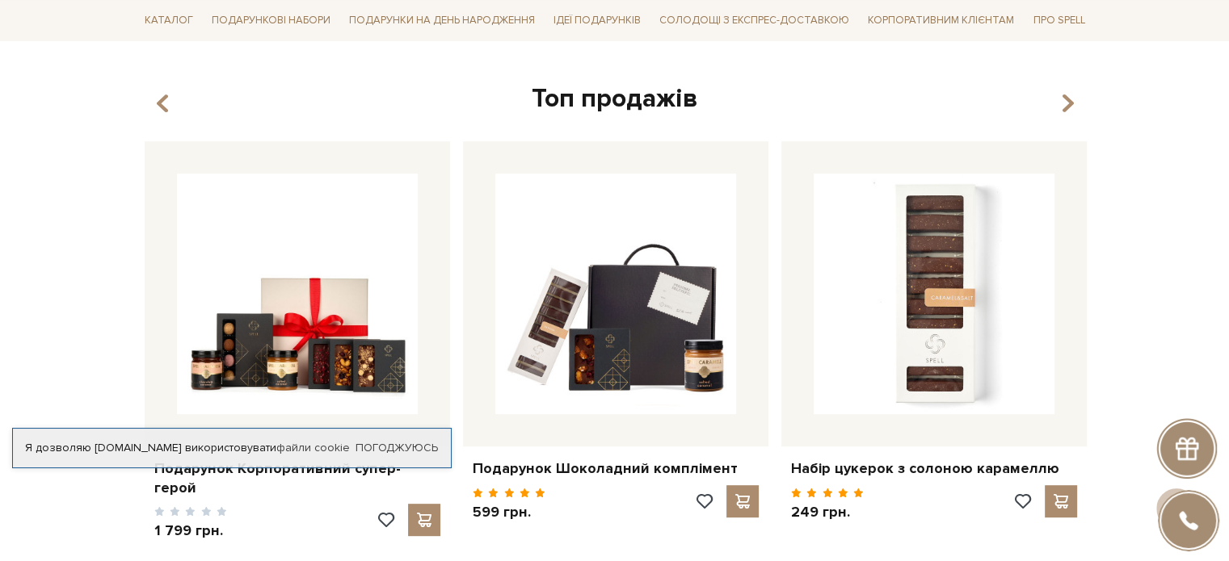
scroll to position [589, 0]
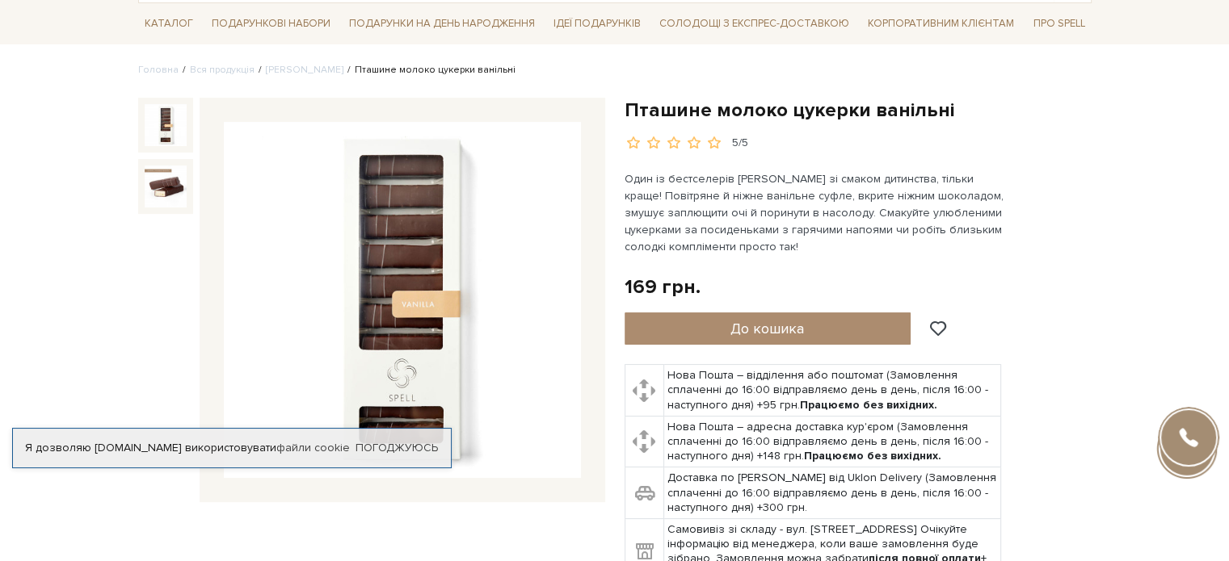
scroll to position [81, 0]
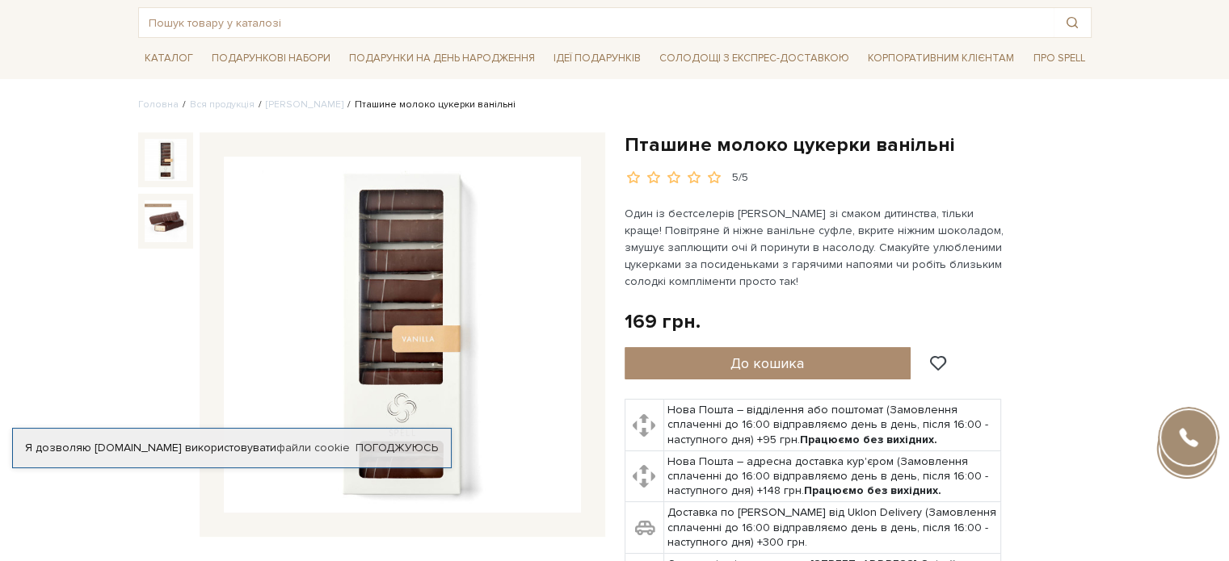
click at [407, 259] on img at bounding box center [402, 335] width 357 height 357
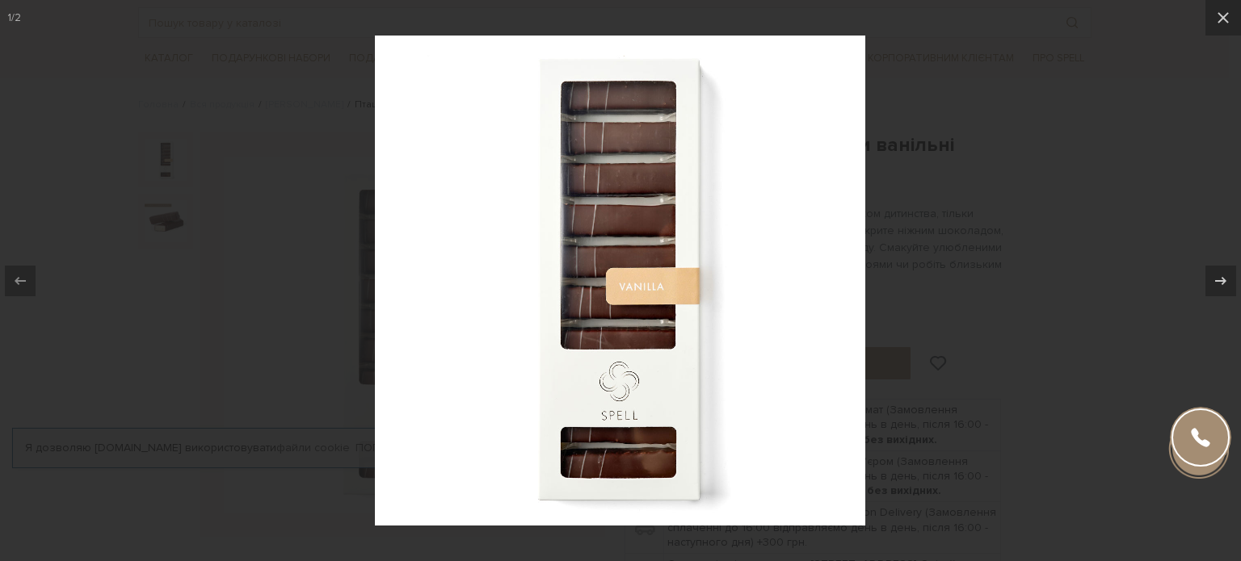
click at [1128, 320] on div at bounding box center [620, 280] width 1241 height 561
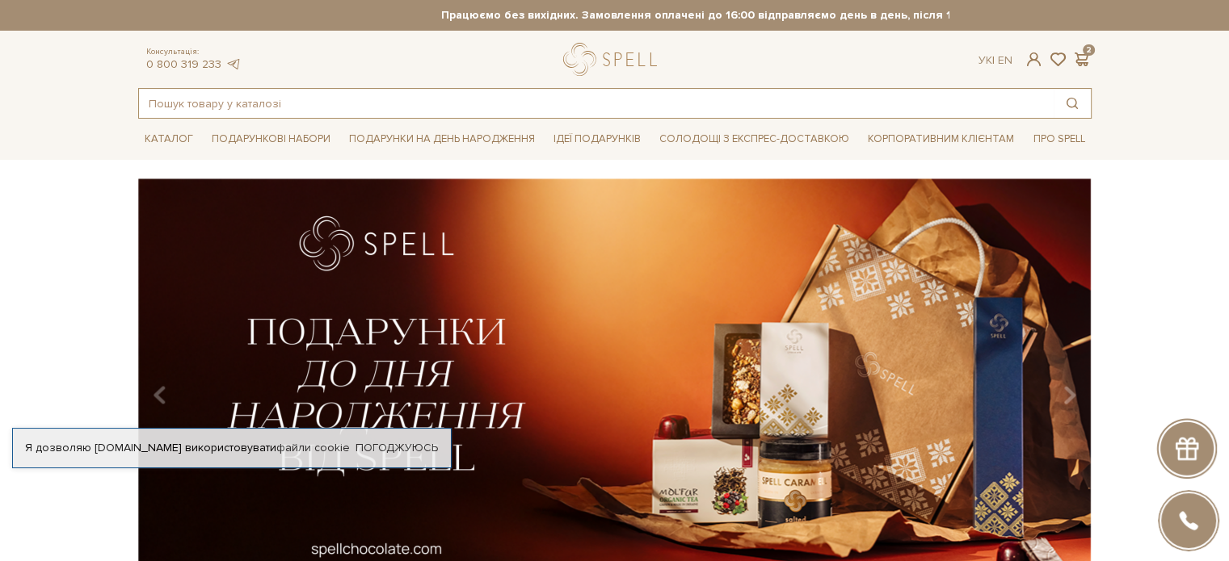
click at [243, 96] on input "text" at bounding box center [596, 103] width 914 height 29
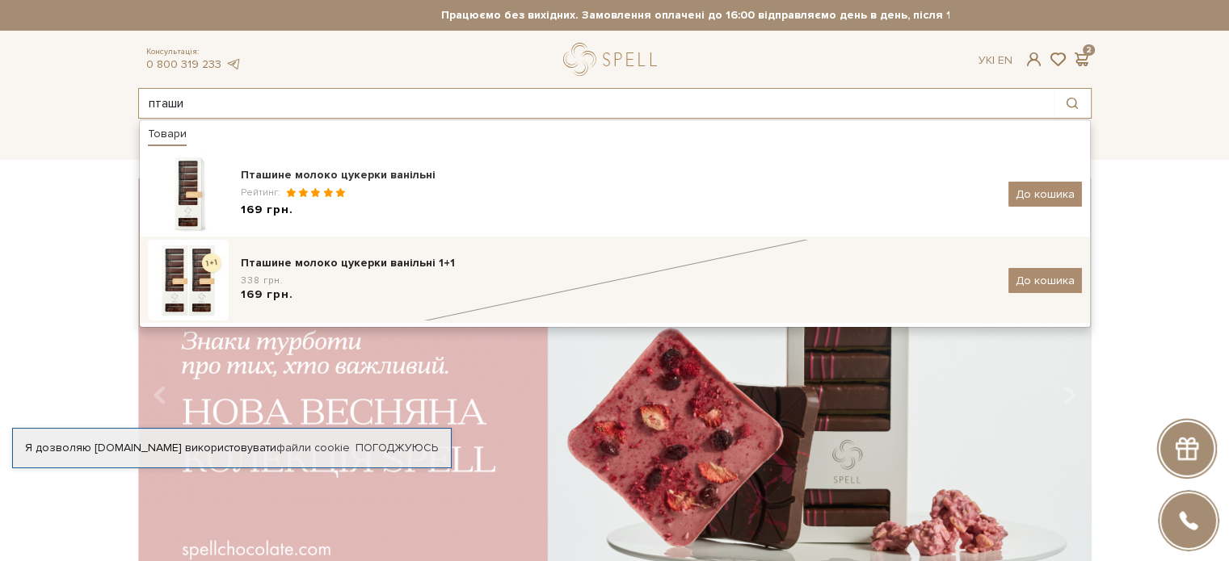
type input "пташи"
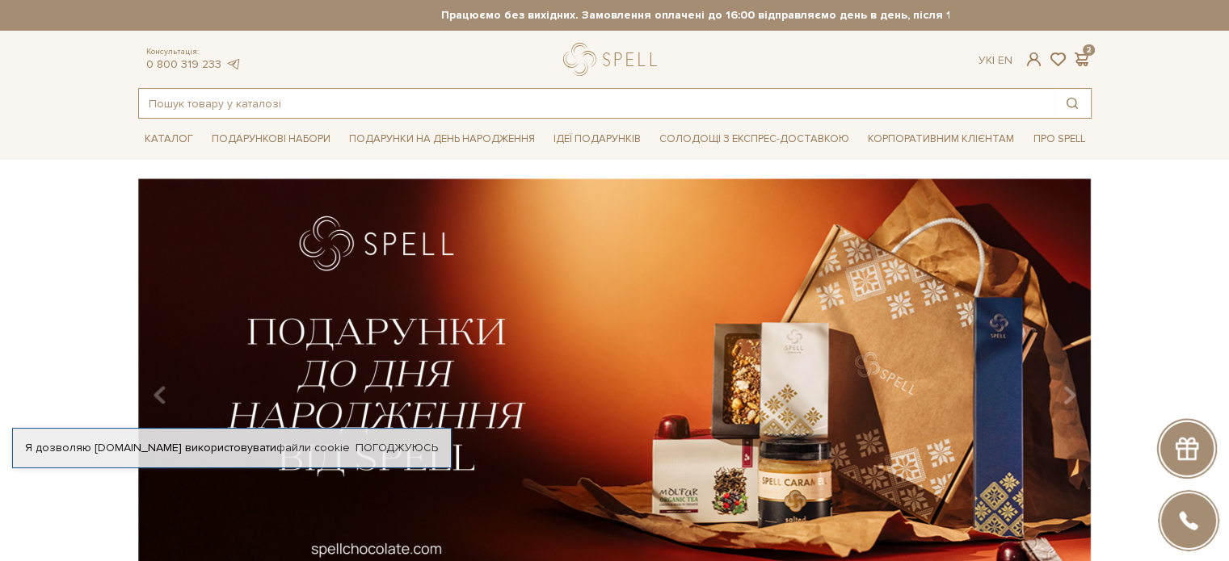
click at [284, 102] on input "text" at bounding box center [596, 103] width 914 height 29
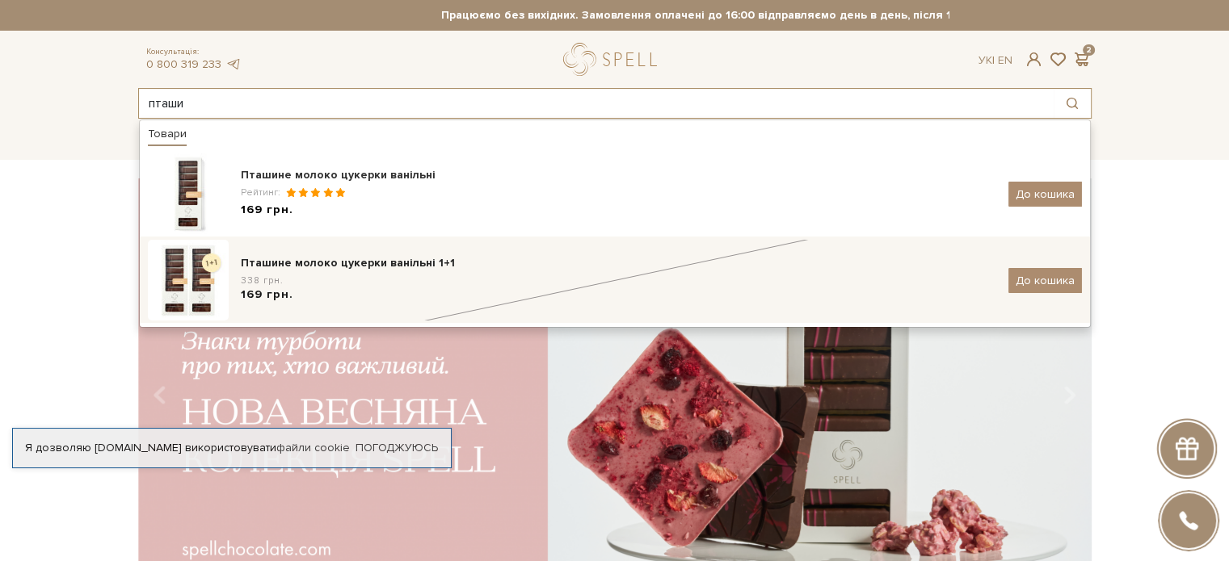
type input "пташи"
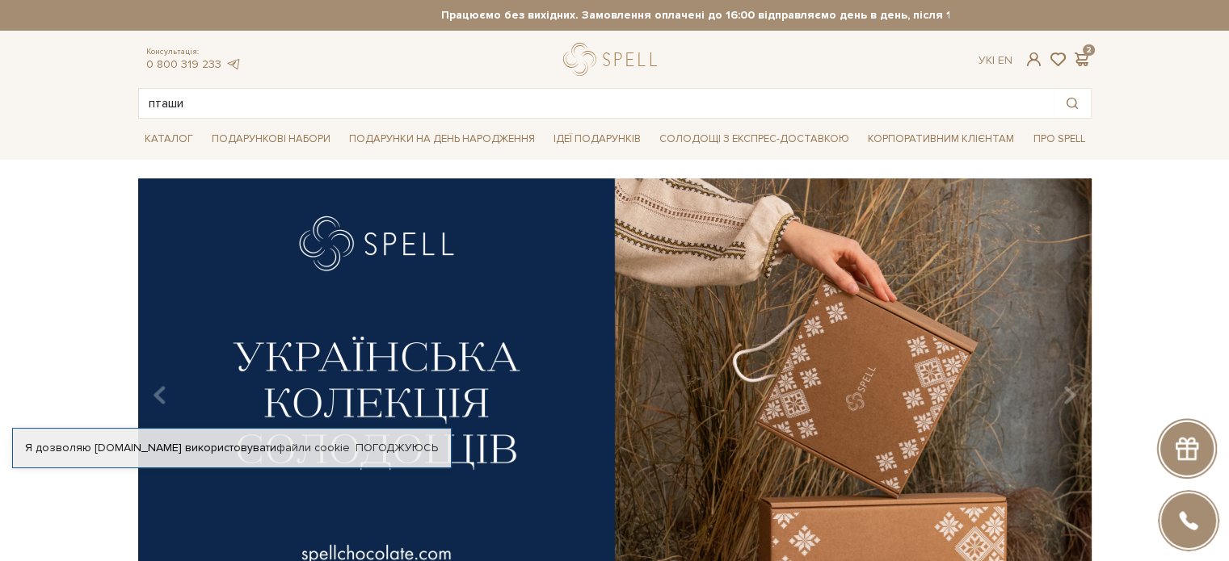
click at [88, 295] on div "slide 4 of 3" at bounding box center [614, 384] width 1229 height 411
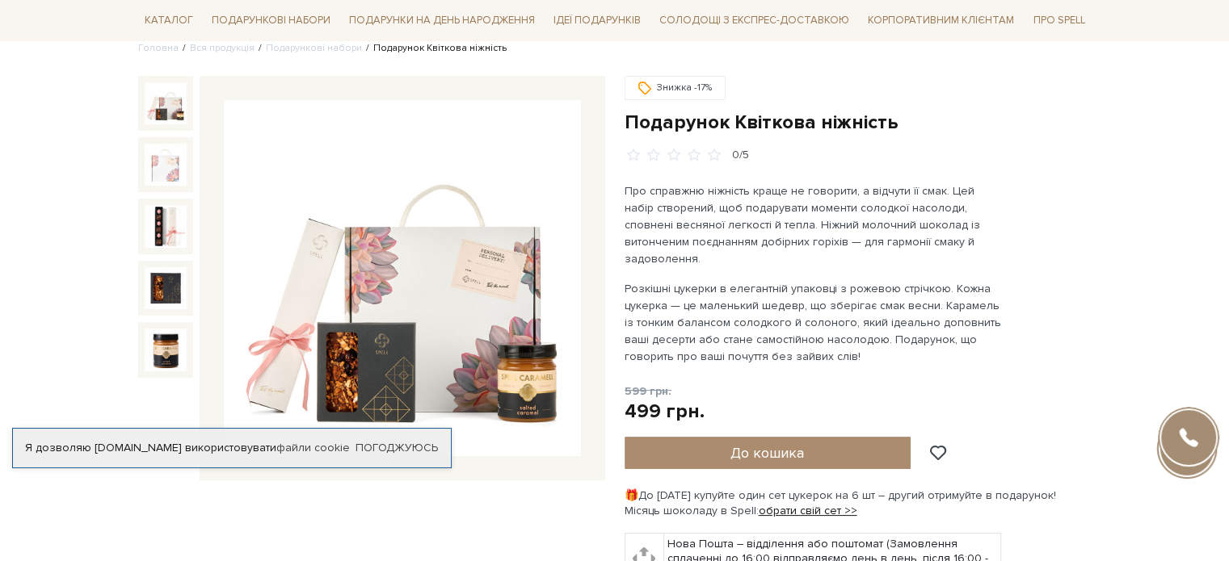
scroll to position [162, 0]
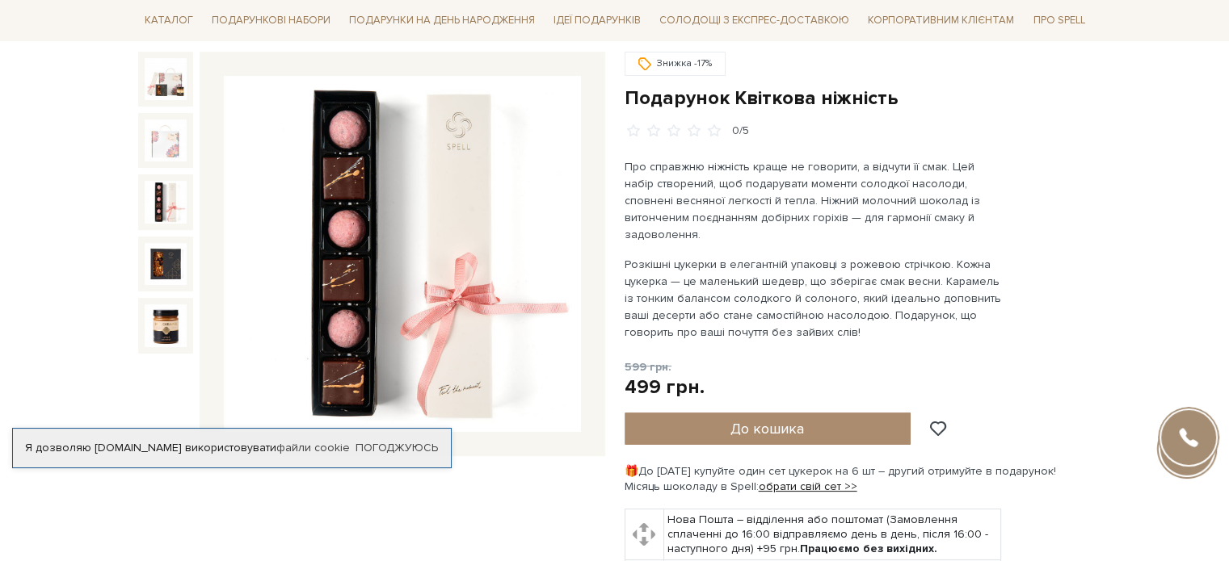
click at [155, 200] on img at bounding box center [166, 202] width 42 height 42
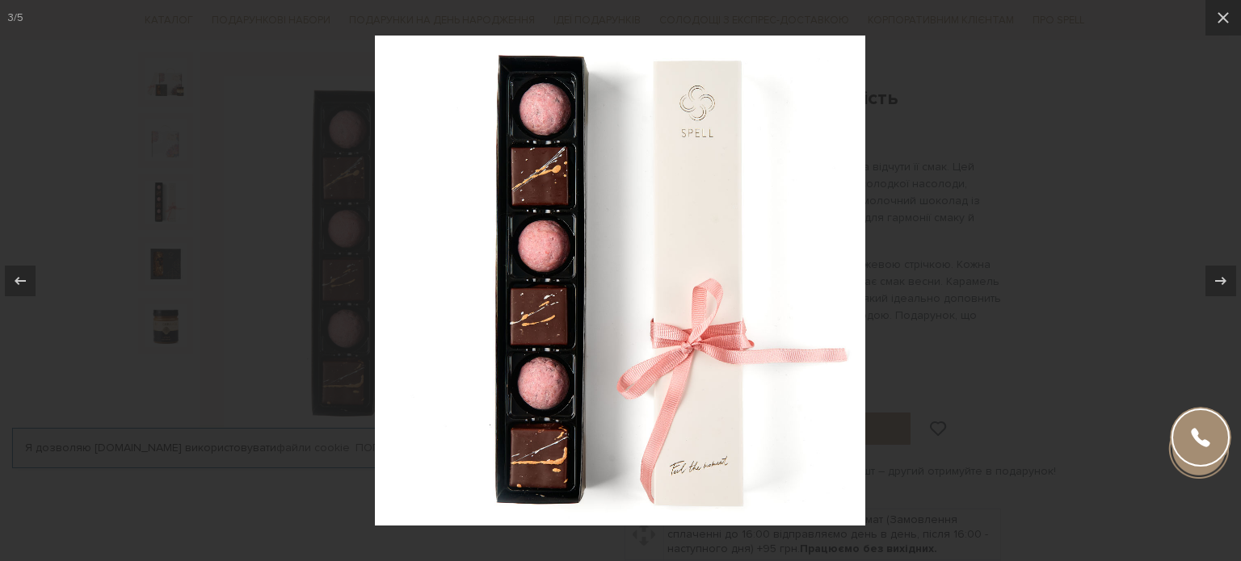
click at [1136, 248] on div at bounding box center [620, 280] width 1241 height 561
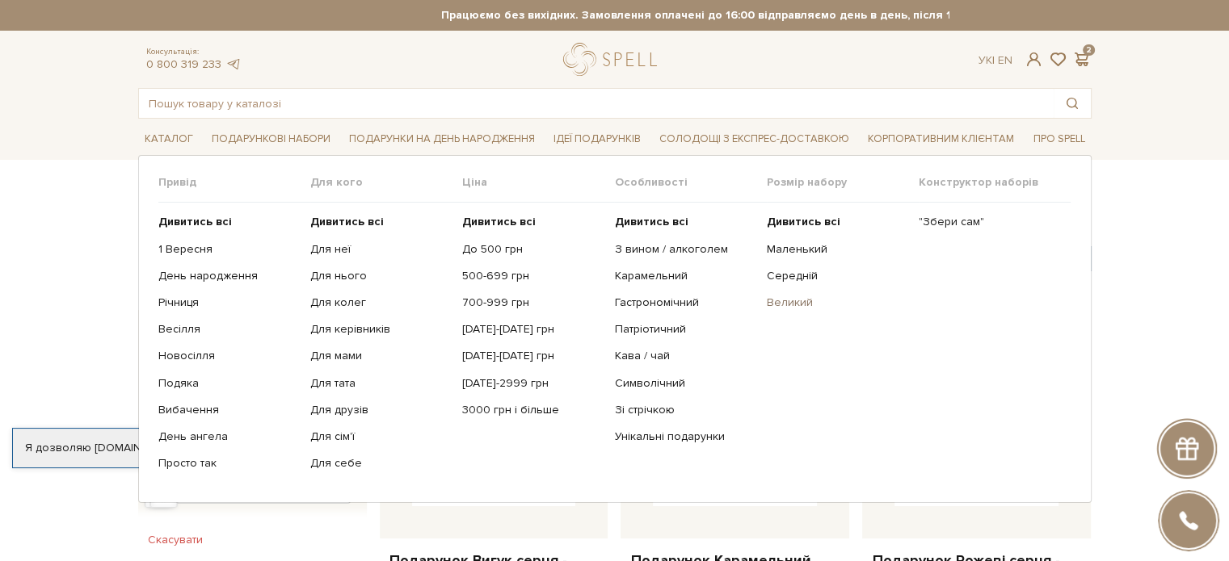
click at [801, 302] on link "Великий" at bounding box center [837, 303] width 140 height 15
click at [800, 271] on link "Середній" at bounding box center [837, 276] width 140 height 15
click at [782, 245] on link "Маленький" at bounding box center [837, 249] width 140 height 15
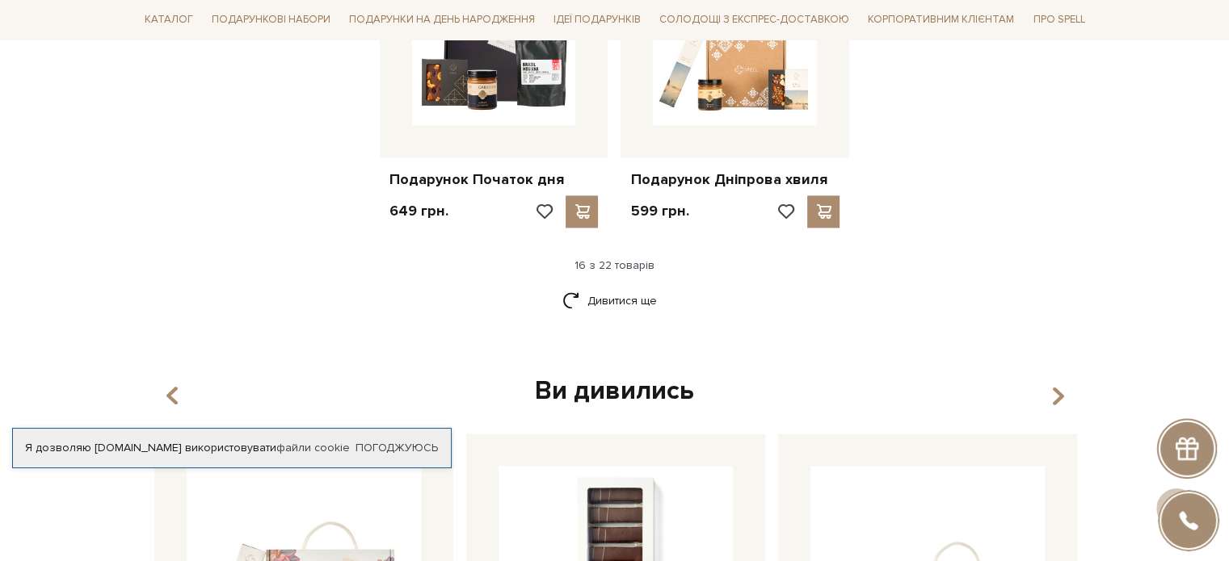
scroll to position [2077, 0]
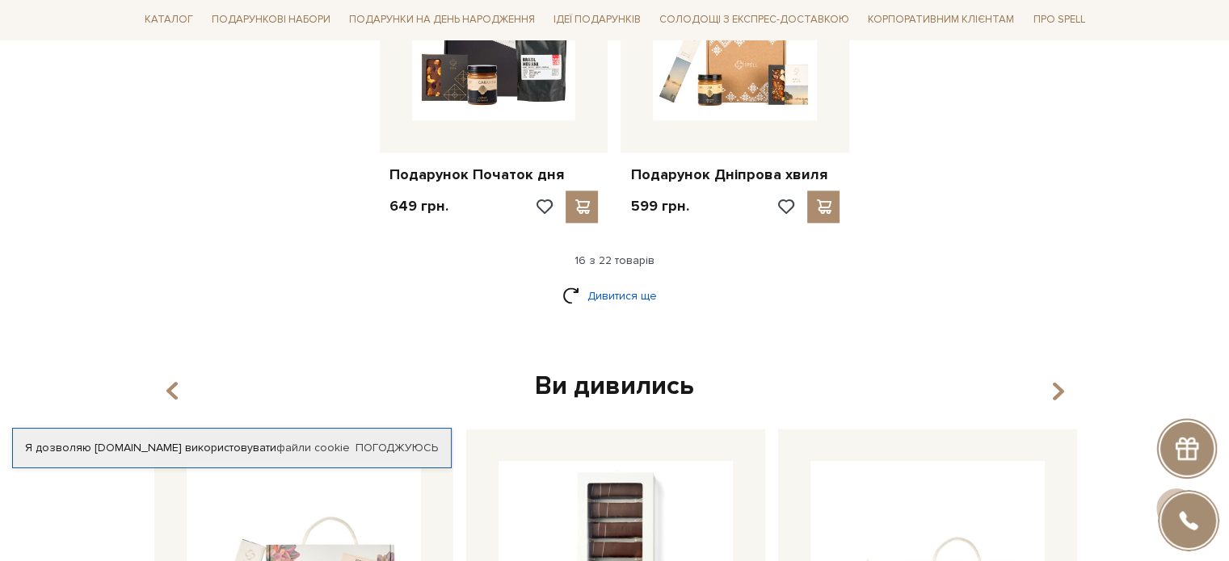
click at [649, 291] on link "Дивитися ще" at bounding box center [614, 296] width 105 height 28
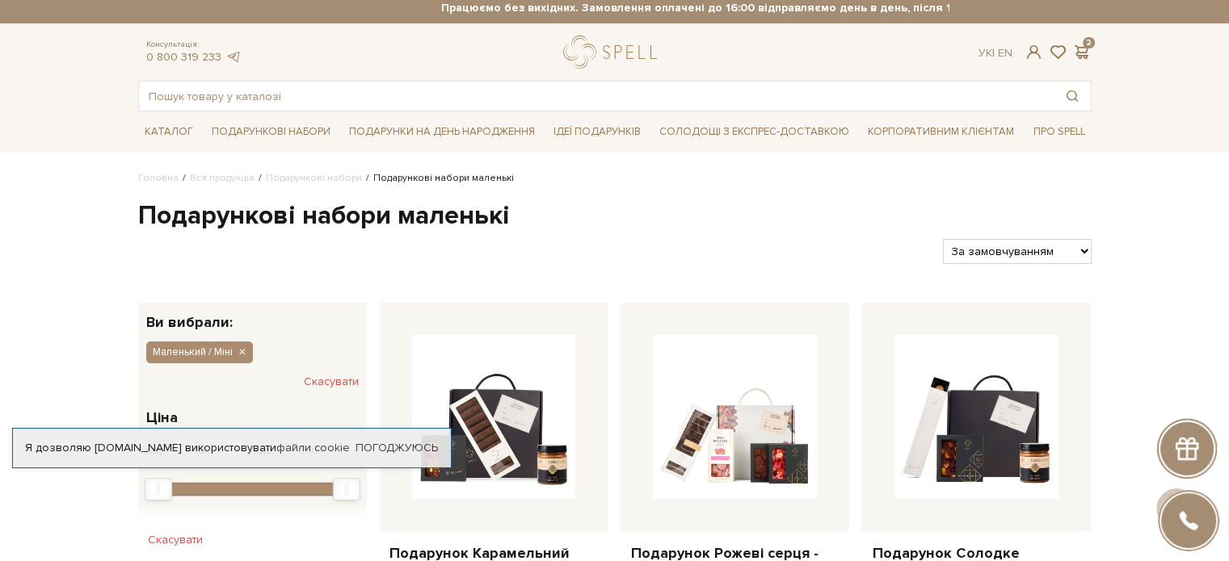
scroll to position [0, 0]
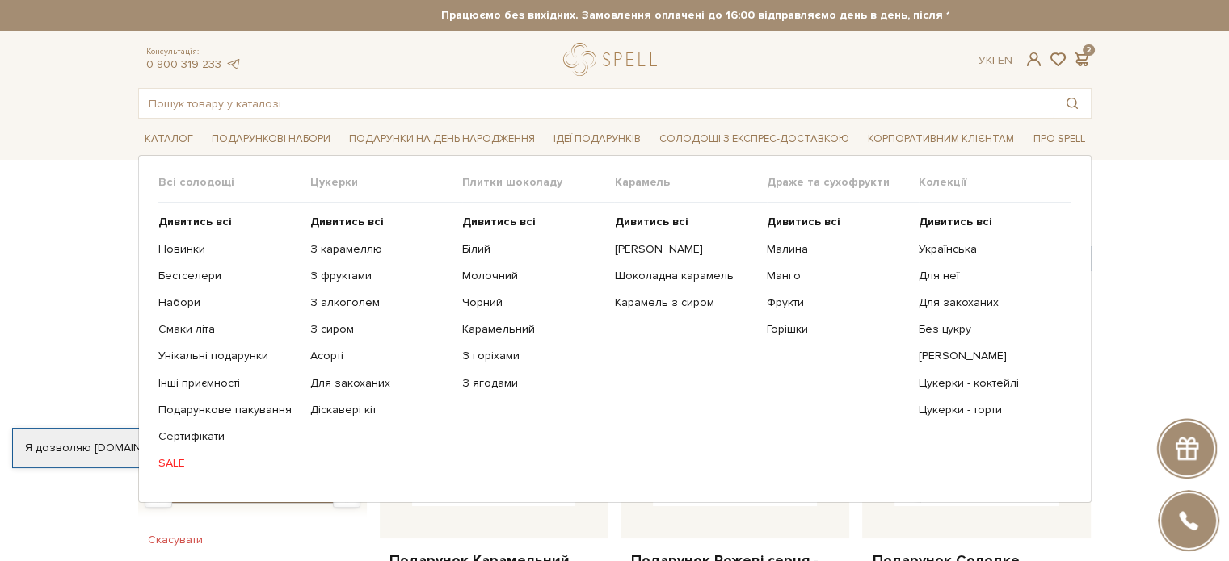
click at [172, 464] on link "SALE" at bounding box center [228, 463] width 140 height 15
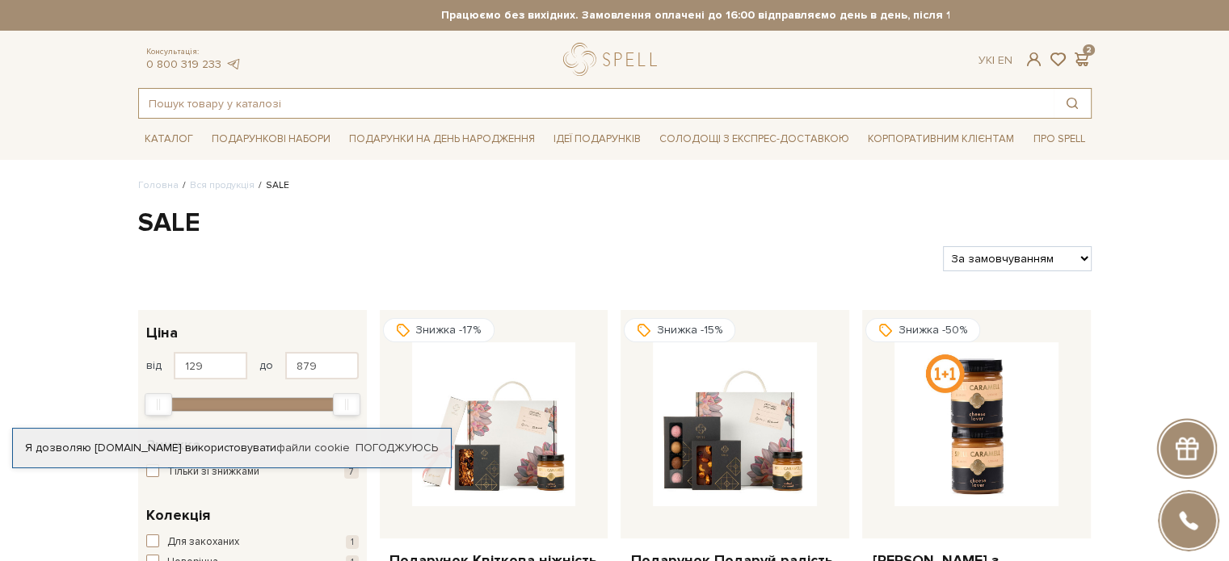
click at [200, 97] on input "text" at bounding box center [596, 103] width 914 height 29
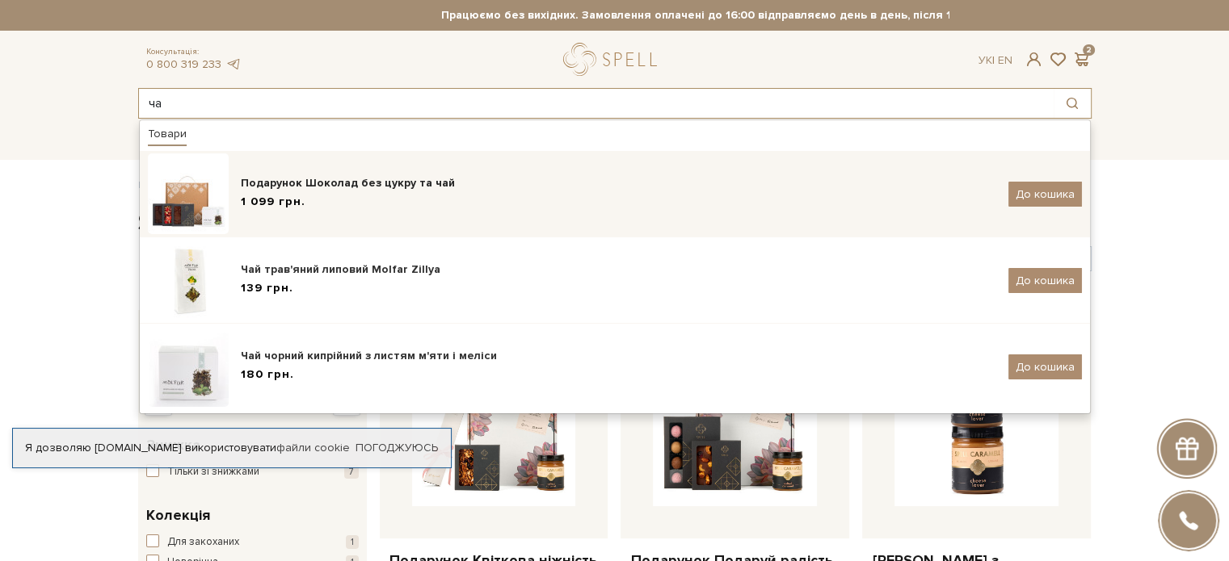
type input "ч"
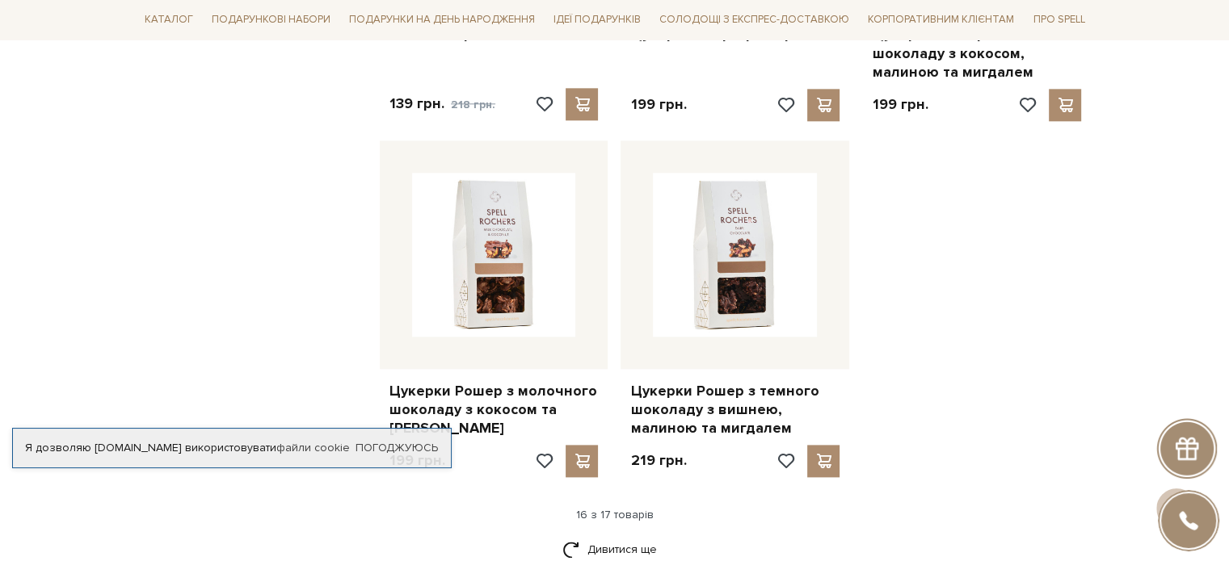
scroll to position [1934, 0]
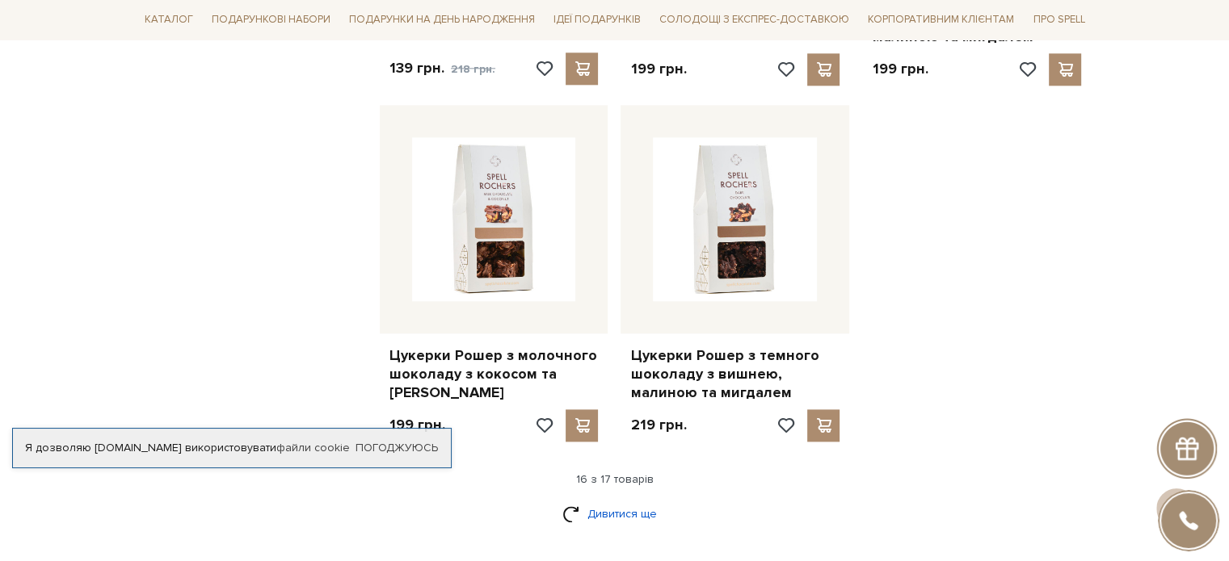
click at [644, 500] on link "Дивитися ще" at bounding box center [614, 514] width 105 height 28
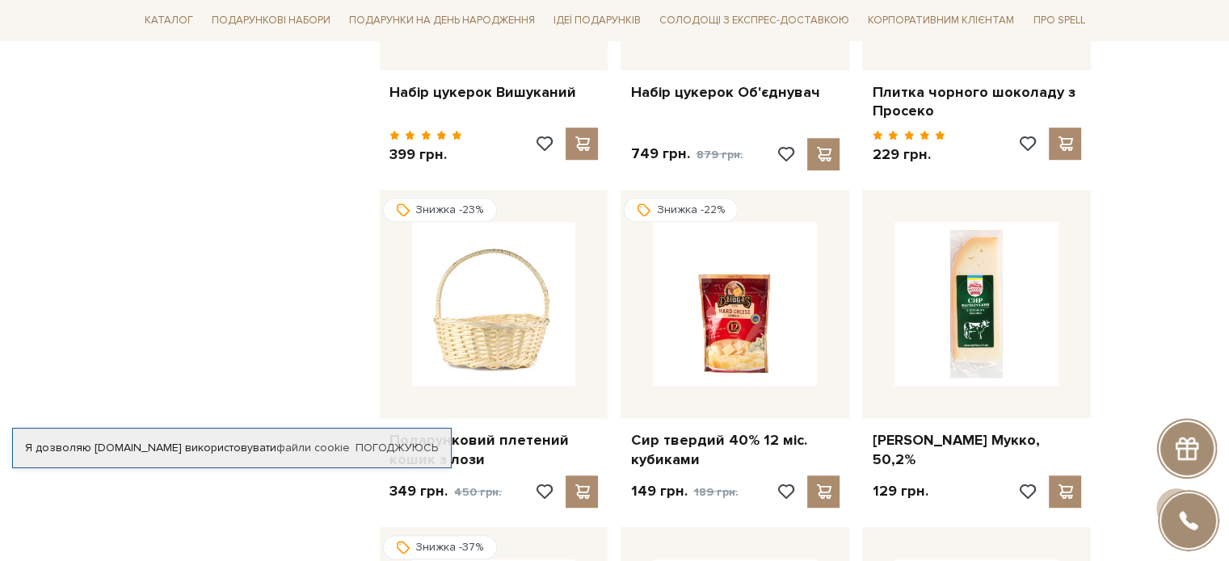
scroll to position [0, 0]
